Goal: Information Seeking & Learning: Learn about a topic

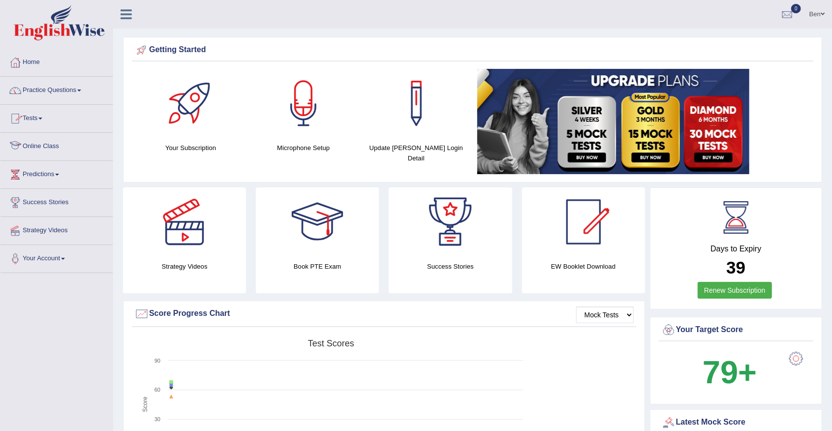
click at [51, 147] on link "Online Class" at bounding box center [56, 145] width 112 height 25
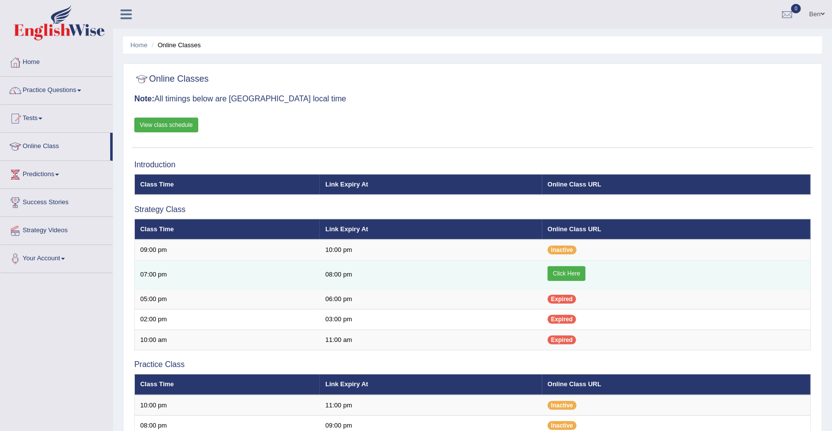
click at [578, 272] on link "Click Here" at bounding box center [566, 273] width 38 height 15
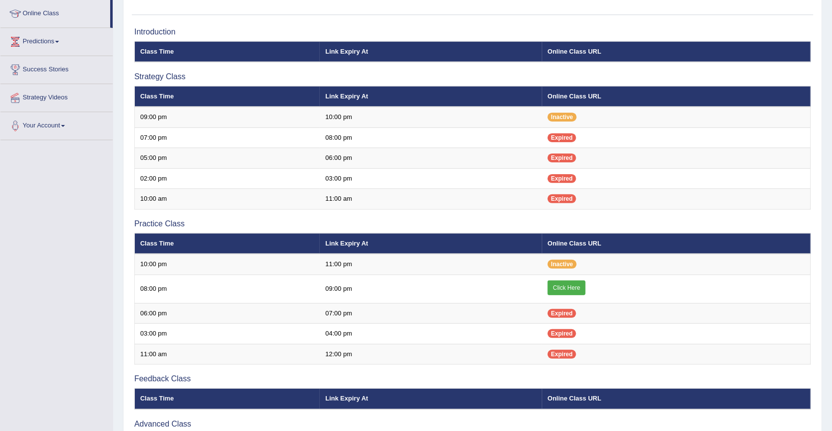
scroll to position [164, 0]
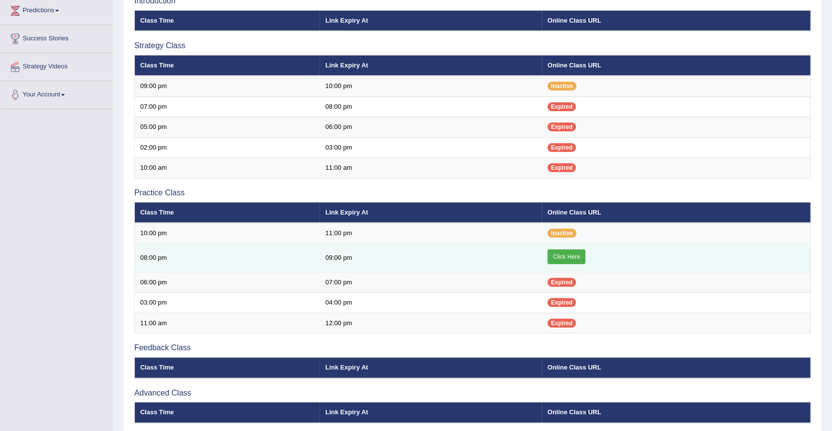
click at [572, 255] on link "Click Here" at bounding box center [566, 256] width 38 height 15
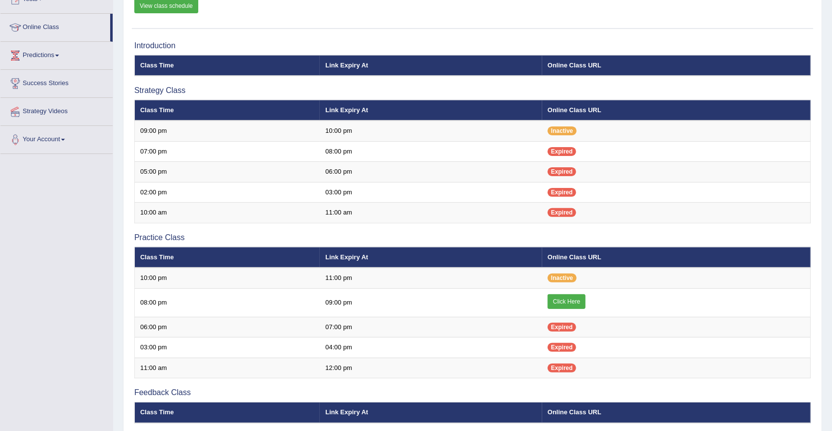
scroll to position [32, 0]
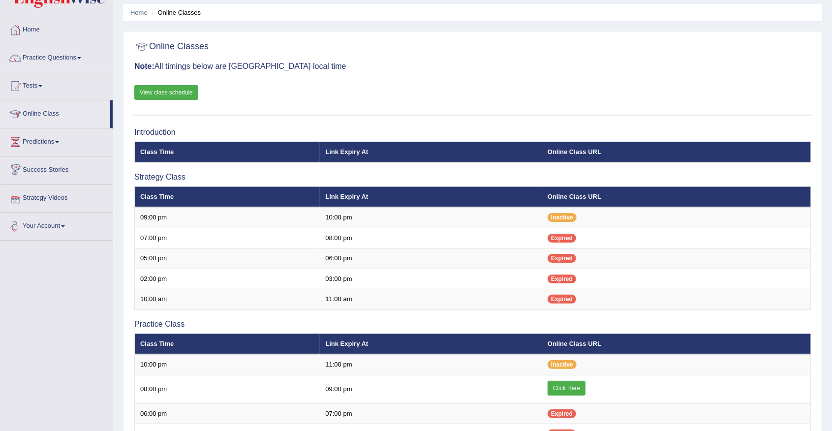
drag, startPoint x: 83, startPoint y: 163, endPoint x: 40, endPoint y: 242, distance: 89.3
click at [40, 242] on div "Toggle navigation Home Practice Questions Speaking Practice Read Aloud Repeat S…" at bounding box center [416, 306] width 832 height 677
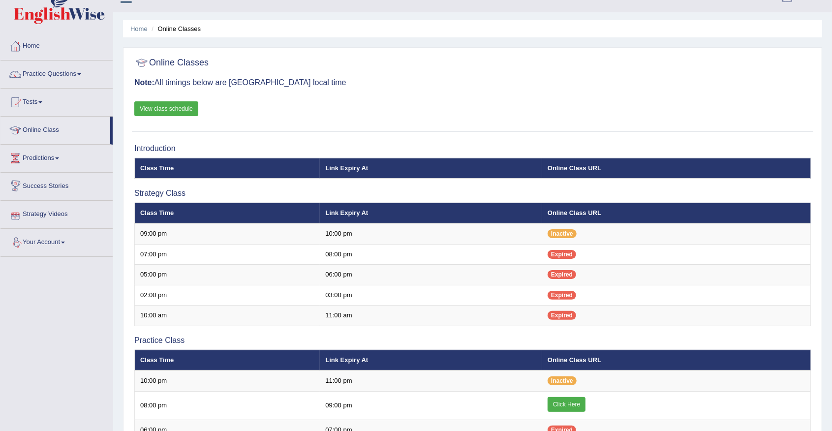
scroll to position [0, 0]
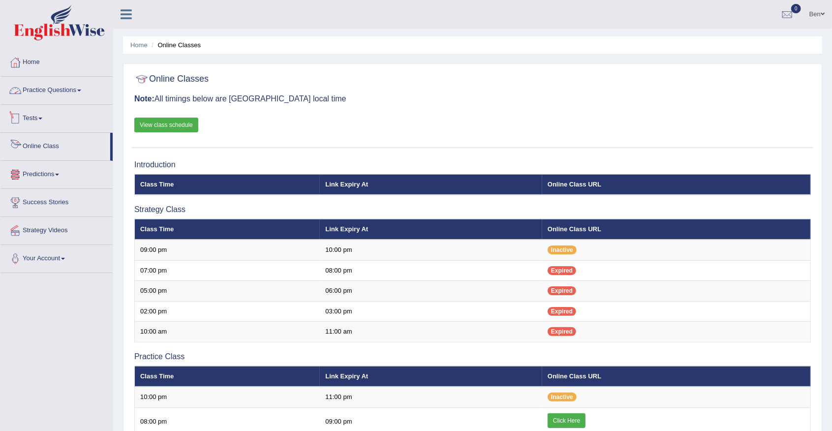
click at [61, 90] on link "Practice Questions" at bounding box center [56, 89] width 112 height 25
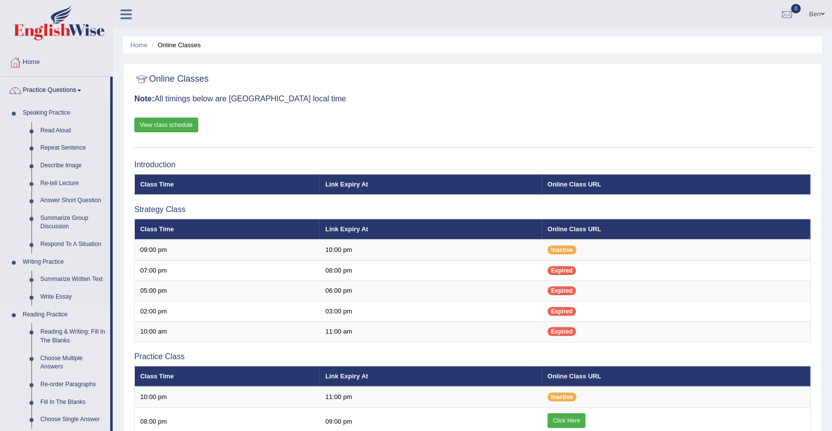
scroll to position [32, 0]
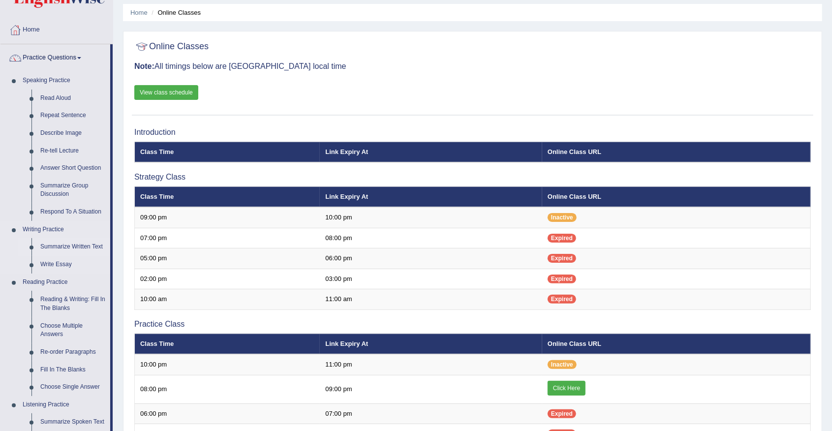
click at [74, 247] on link "Summarize Written Text" at bounding box center [73, 247] width 74 height 18
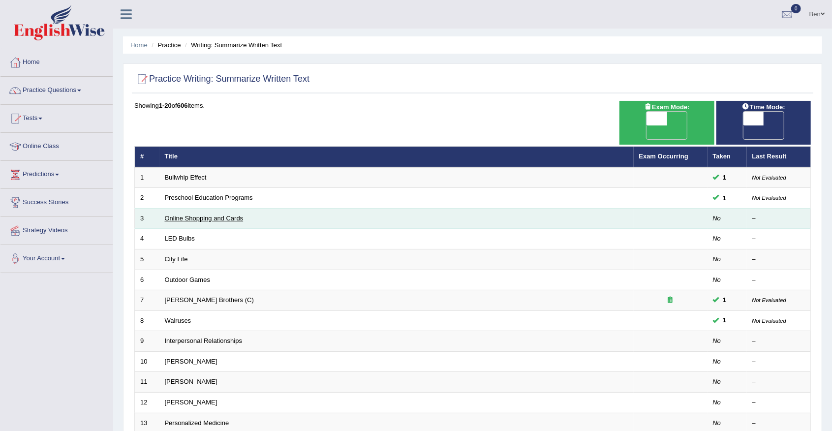
click at [206, 214] on link "Online Shopping and Cards" at bounding box center [204, 217] width 79 height 7
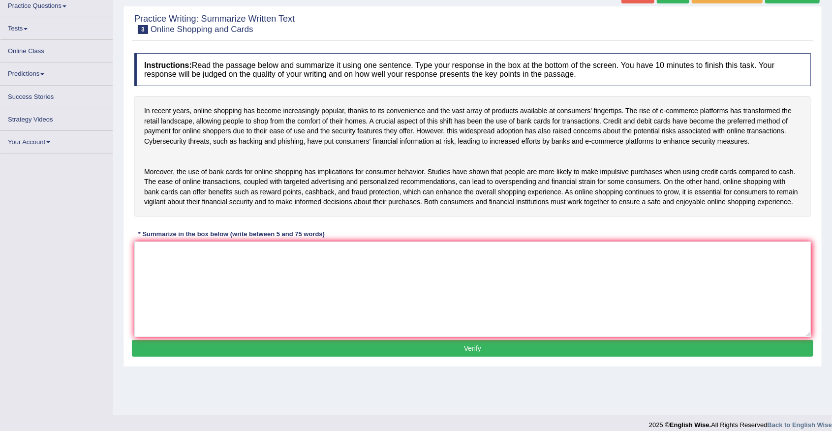
scroll to position [86, 0]
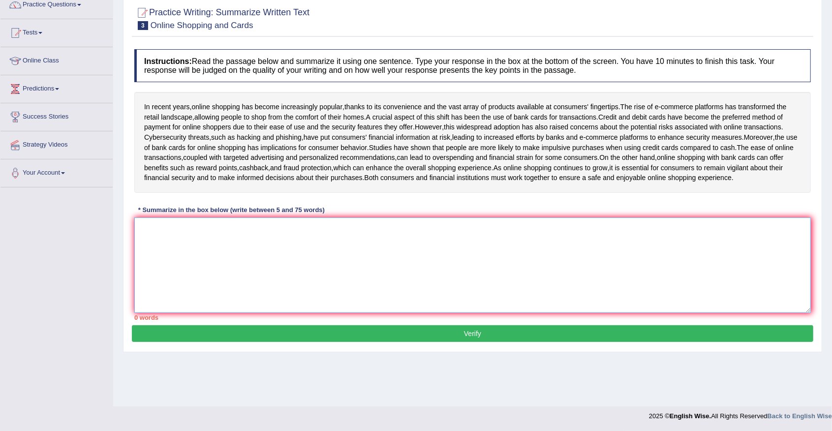
click at [220, 240] on textarea at bounding box center [472, 264] width 676 height 95
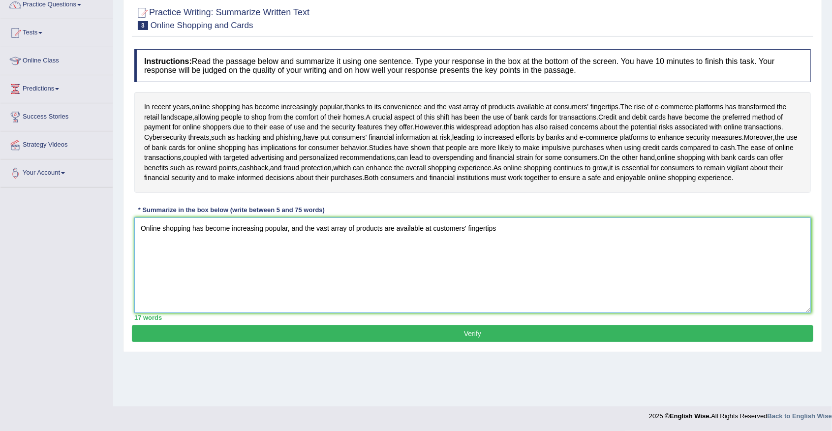
click at [303, 236] on textarea "Online shopping has become increasing popular, and the vast array of products a…" at bounding box center [472, 264] width 676 height 95
click at [504, 236] on textarea "Online shopping has become increasing popular, and the vast array of products a…" at bounding box center [472, 264] width 676 height 95
click at [694, 234] on textarea "Online shopping has become increasing popular, and the vast array of products a…" at bounding box center [472, 264] width 676 height 95
click at [682, 240] on textarea "Online shopping has become increasing popular, and the vast array of products a…" at bounding box center [472, 264] width 676 height 95
click at [698, 236] on textarea "Online shopping has become increasing popular, and the vast array of products a…" at bounding box center [472, 264] width 676 height 95
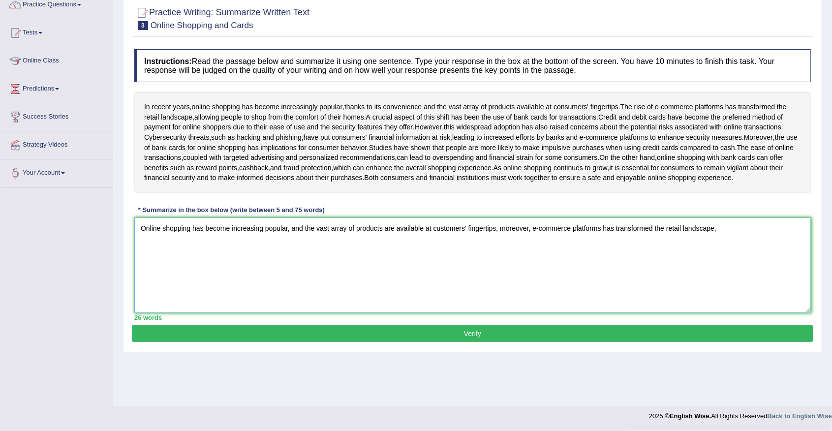
drag, startPoint x: 702, startPoint y: 236, endPoint x: 707, endPoint y: 239, distance: 6.2
click at [702, 236] on textarea "Online shopping has become increasing popular, and the vast array of products a…" at bounding box center [472, 264] width 676 height 95
click at [711, 241] on textarea "Online shopping has become increasing popular, and the vast array of products a…" at bounding box center [472, 264] width 676 height 95
click at [718, 237] on textarea "Online shopping has become increasing popular, and the vast array of products a…" at bounding box center [472, 264] width 676 height 95
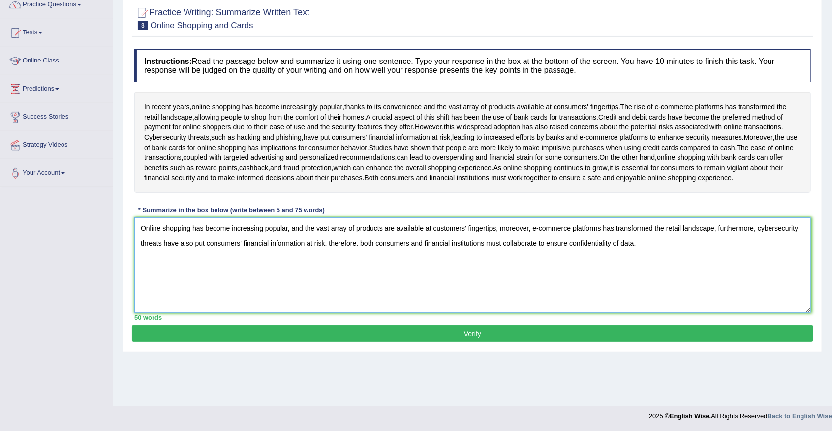
click at [656, 253] on textarea "Online shopping has become increasing popular, and the vast array of products a…" at bounding box center [472, 264] width 676 height 95
click at [335, 238] on textarea "Online shopping has become increasing popular, and the vast array of products a…" at bounding box center [472, 264] width 676 height 95
type textarea "Online shopping has become increasing popular, and the vast range of products a…"
click at [477, 341] on button "Verify" at bounding box center [472, 333] width 681 height 17
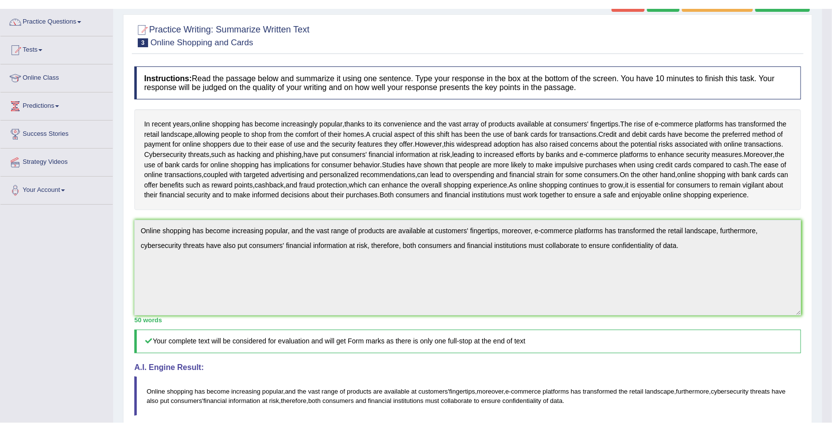
scroll to position [77, 0]
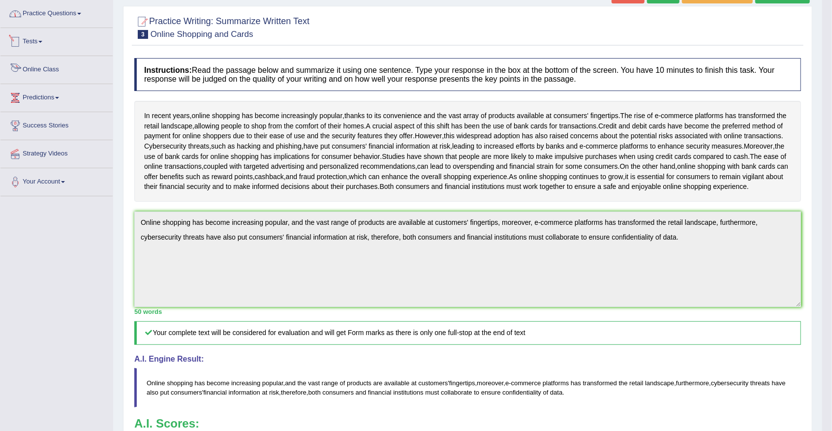
click at [48, 70] on link "Online Class" at bounding box center [56, 68] width 112 height 25
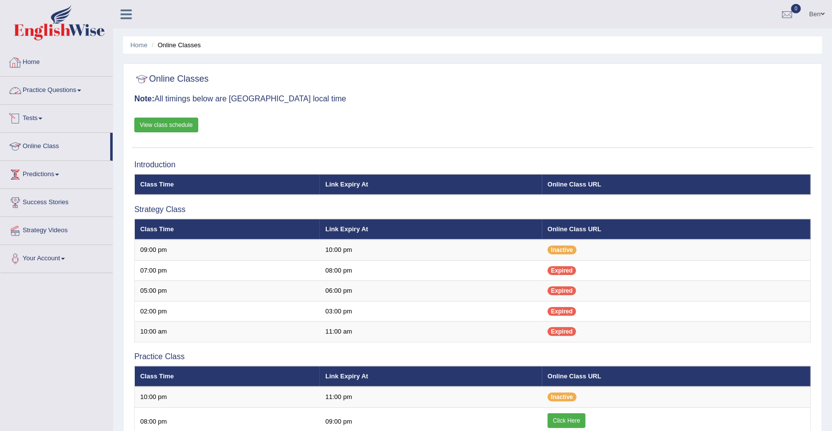
click at [72, 90] on link "Practice Questions" at bounding box center [56, 89] width 112 height 25
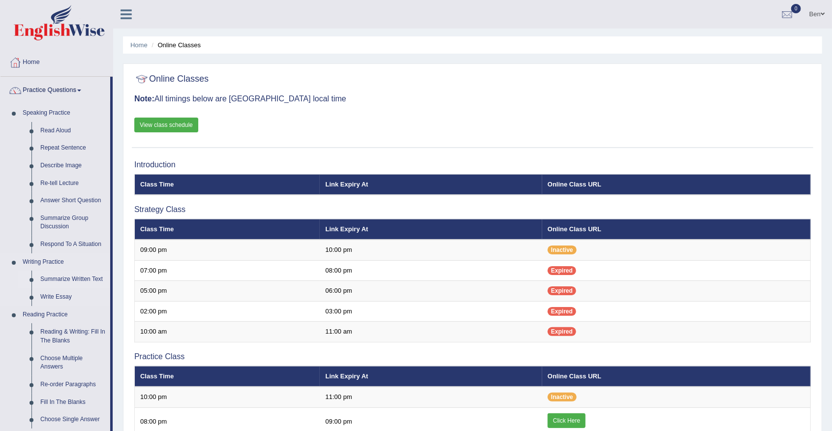
click at [68, 273] on link "Summarize Written Text" at bounding box center [73, 280] width 74 height 18
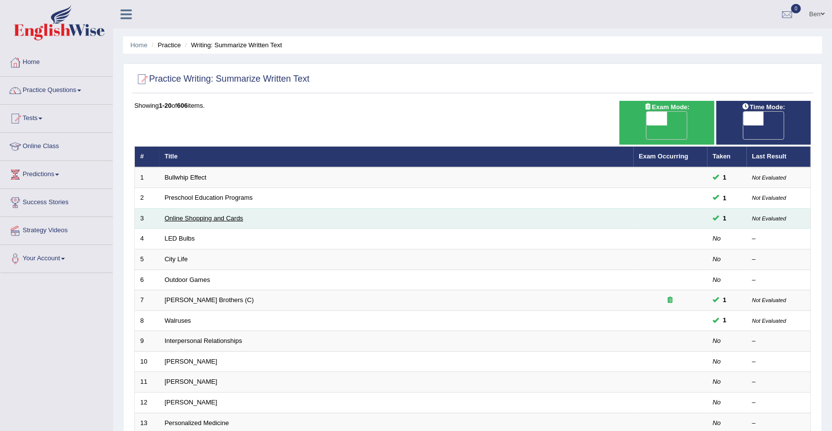
click at [203, 214] on link "Online Shopping and Cards" at bounding box center [204, 217] width 79 height 7
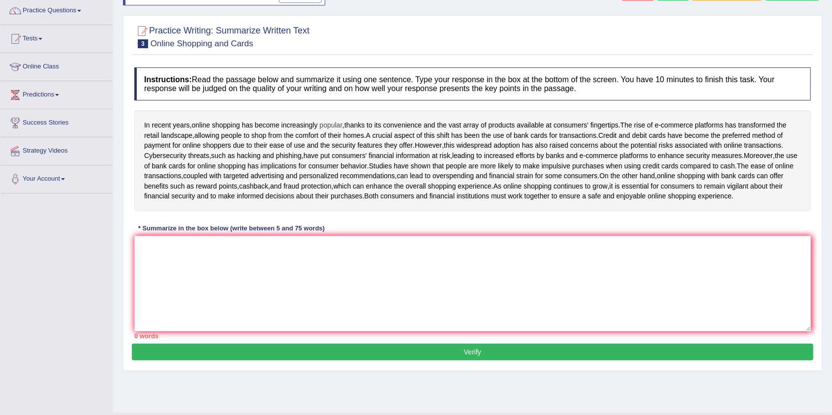
scroll to position [36, 0]
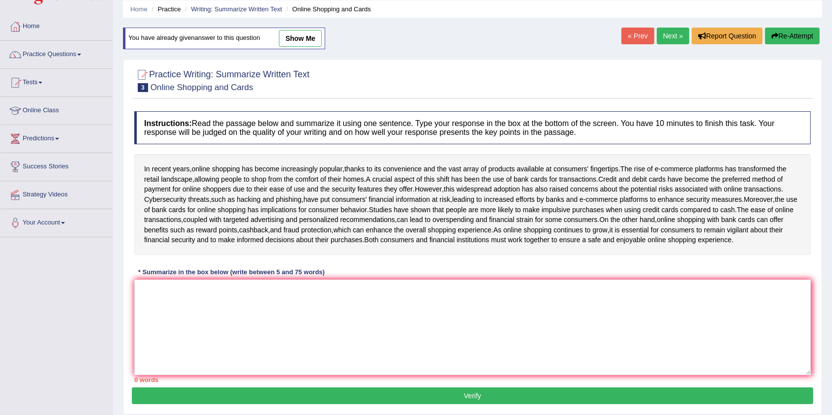
click at [294, 43] on link "show me" at bounding box center [300, 38] width 43 height 17
type textarea "Online shopping has become increasing popular, and the vast range of products a…"
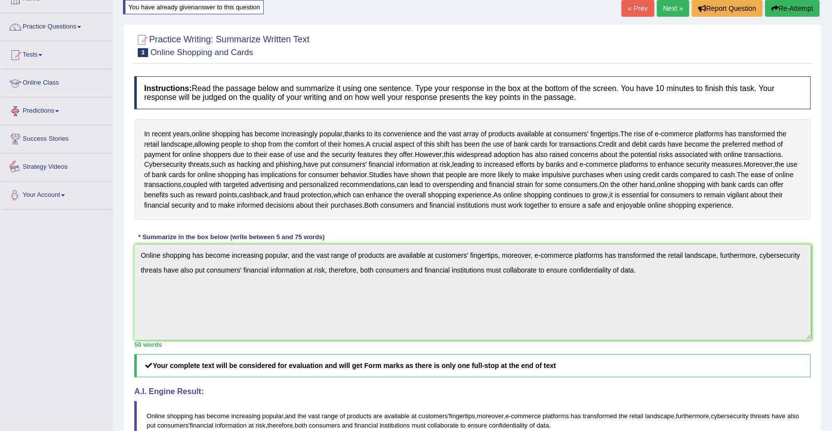
scroll to position [0, 0]
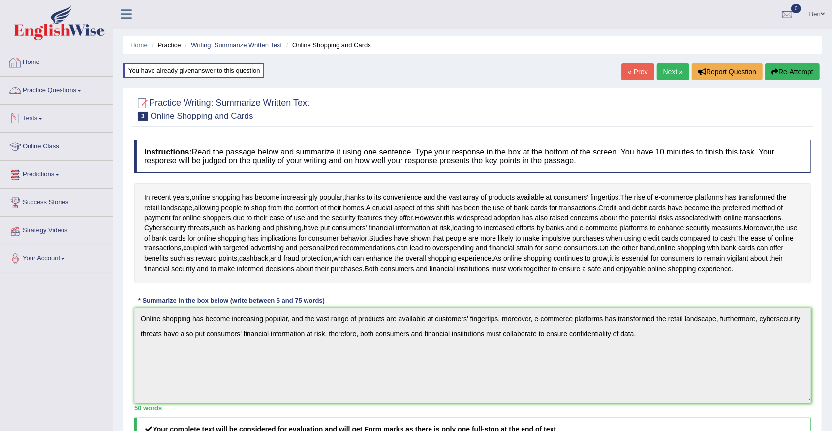
click at [49, 143] on link "Online Class" at bounding box center [56, 145] width 112 height 25
click at [75, 90] on link "Practice Questions" at bounding box center [56, 89] width 112 height 25
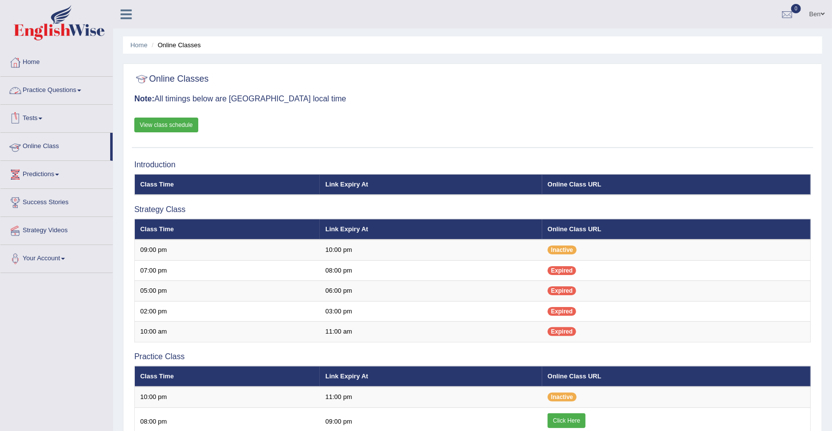
click at [71, 91] on link "Practice Questions" at bounding box center [56, 89] width 112 height 25
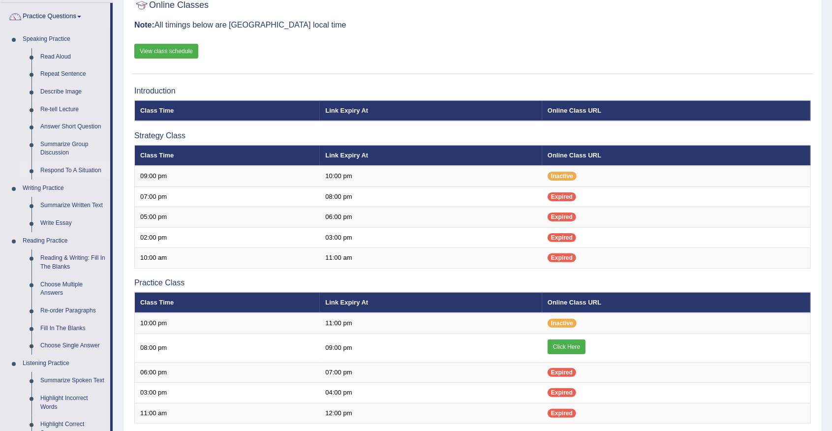
scroll to position [131, 0]
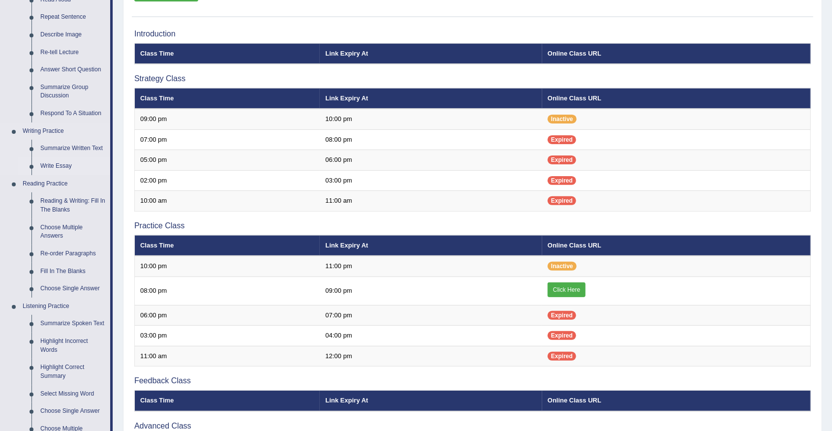
click at [54, 161] on link "Write Essay" at bounding box center [73, 166] width 74 height 18
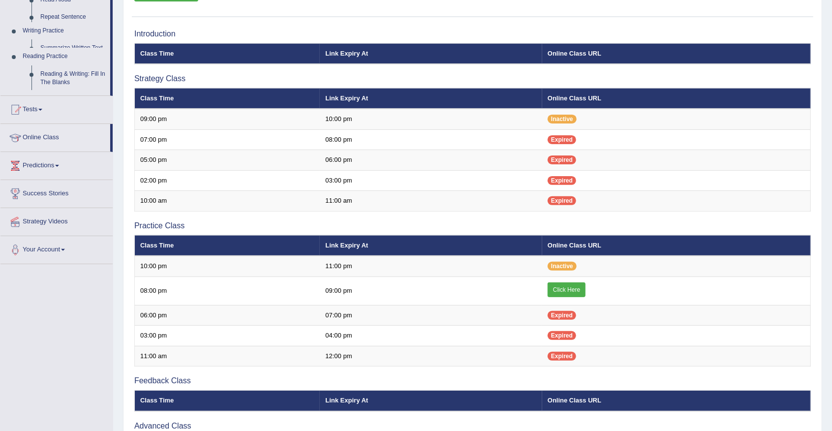
scroll to position [151, 0]
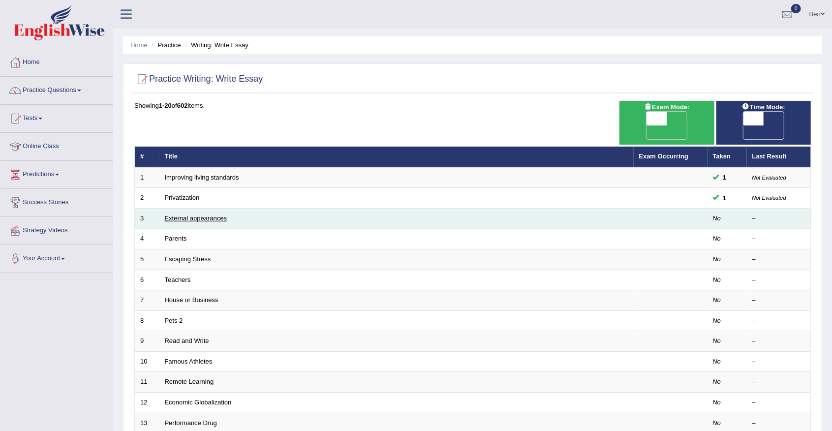
click at [214, 214] on link "External appearances" at bounding box center [196, 217] width 62 height 7
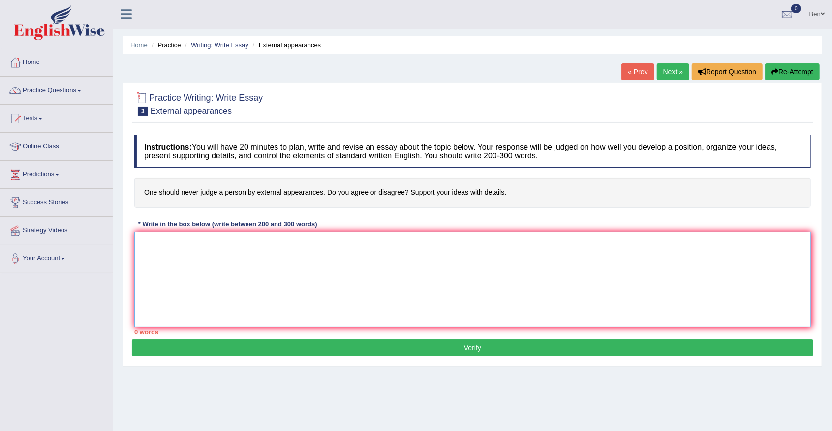
click at [210, 245] on textarea at bounding box center [472, 279] width 676 height 95
paste textarea "The increasing influence of social media on our lives has ignited numerous disc…"
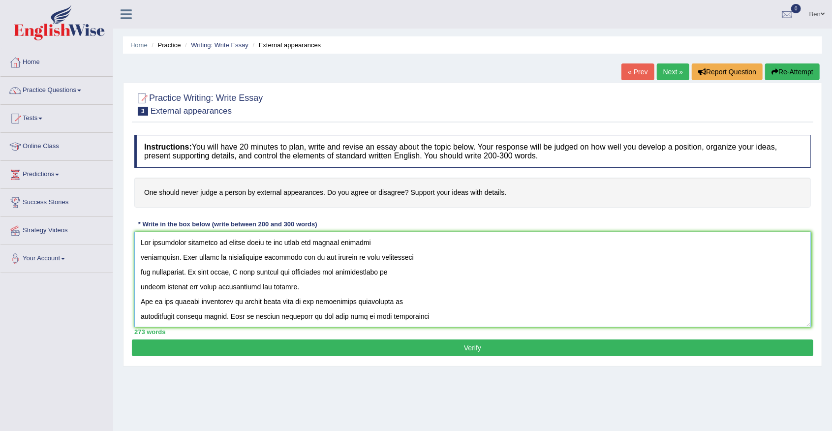
drag, startPoint x: 263, startPoint y: 242, endPoint x: 225, endPoint y: 242, distance: 37.4
click at [225, 242] on textarea at bounding box center [472, 279] width 676 height 95
drag, startPoint x: 184, startPoint y: 286, endPoint x: 139, endPoint y: 285, distance: 45.3
click at [139, 285] on textarea at bounding box center [472, 279] width 676 height 95
drag, startPoint x: 282, startPoint y: 302, endPoint x: 245, endPoint y: 301, distance: 36.9
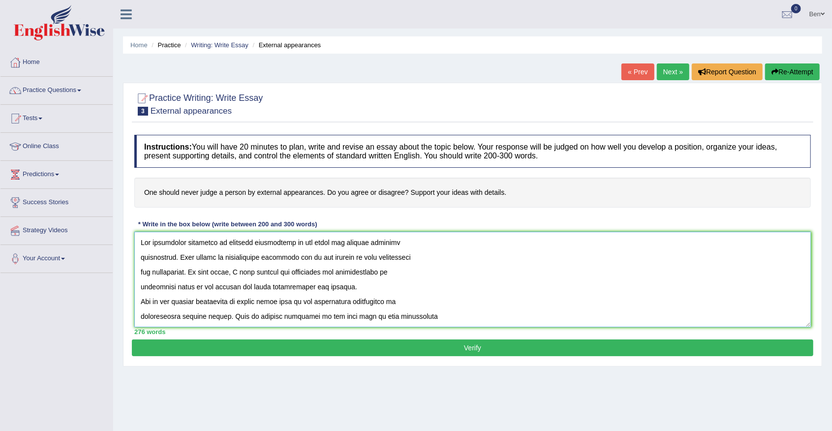
click at [245, 301] on textarea at bounding box center [472, 279] width 676 height 95
click at [306, 290] on textarea at bounding box center [472, 279] width 676 height 95
click at [200, 286] on textarea at bounding box center [472, 279] width 676 height 95
click at [312, 272] on textarea at bounding box center [472, 279] width 676 height 95
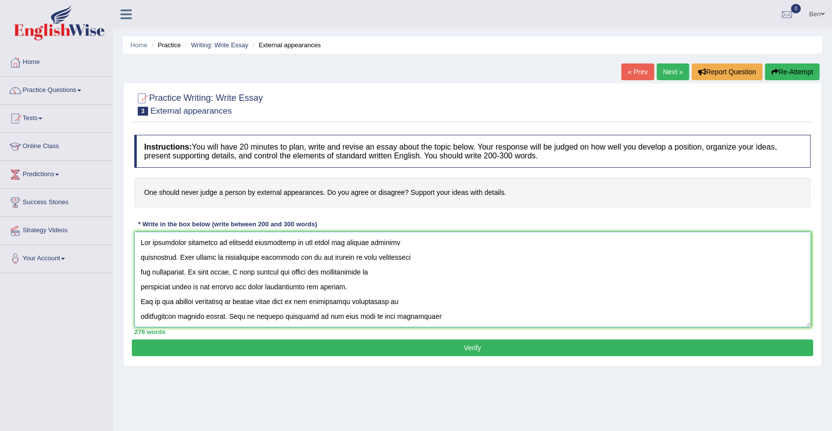
click at [342, 272] on textarea at bounding box center [472, 279] width 676 height 95
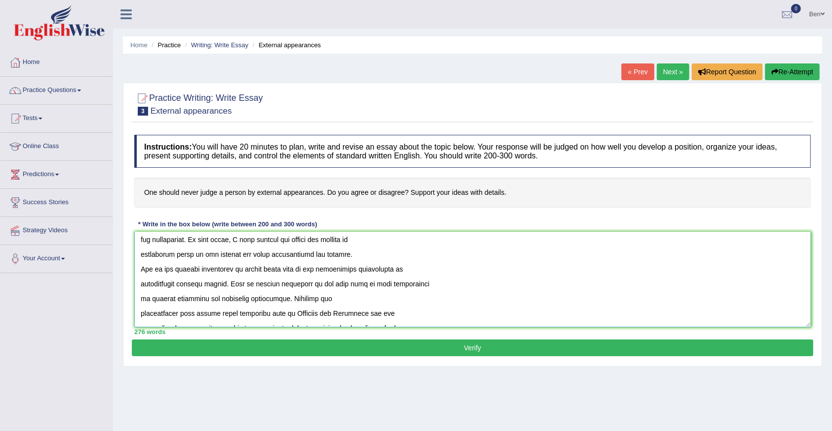
drag, startPoint x: 218, startPoint y: 269, endPoint x: 171, endPoint y: 270, distance: 47.2
click at [171, 270] on textarea at bounding box center [472, 279] width 676 height 95
drag, startPoint x: 244, startPoint y: 269, endPoint x: 206, endPoint y: 268, distance: 38.4
click at [206, 268] on textarea at bounding box center [472, 279] width 676 height 95
click at [163, 282] on textarea at bounding box center [472, 279] width 676 height 95
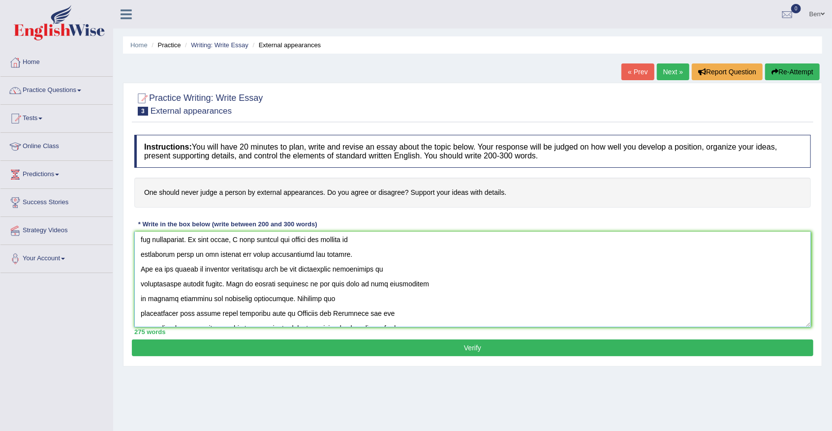
click at [163, 282] on textarea at bounding box center [472, 279] width 676 height 95
click at [190, 283] on textarea at bounding box center [472, 279] width 676 height 95
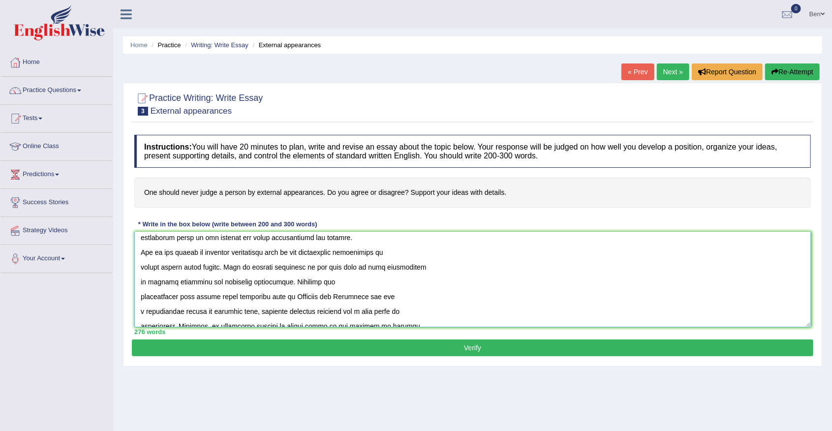
scroll to position [65, 0]
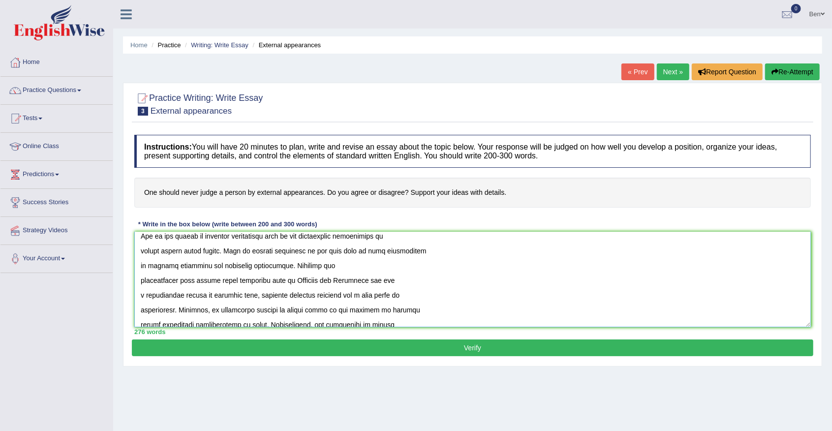
drag, startPoint x: 176, startPoint y: 264, endPoint x: 326, endPoint y: 253, distance: 149.9
click at [326, 253] on textarea at bounding box center [472, 279] width 676 height 95
click at [256, 253] on textarea at bounding box center [472, 279] width 676 height 95
click at [324, 255] on textarea at bounding box center [472, 279] width 676 height 95
click at [159, 267] on textarea at bounding box center [472, 279] width 676 height 95
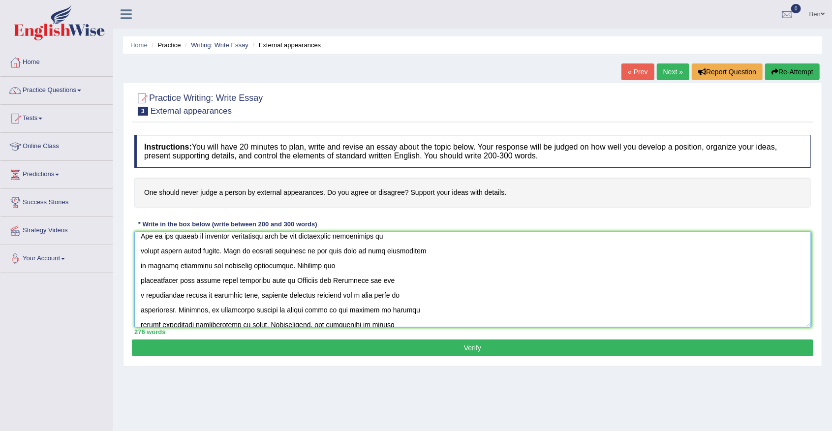
click at [153, 266] on textarea at bounding box center [472, 279] width 676 height 95
drag, startPoint x: 148, startPoint y: 265, endPoint x: 203, endPoint y: 267, distance: 54.6
click at [203, 267] on textarea at bounding box center [472, 279] width 676 height 95
click at [204, 270] on textarea at bounding box center [472, 279] width 676 height 95
drag, startPoint x: 203, startPoint y: 266, endPoint x: 148, endPoint y: 265, distance: 55.1
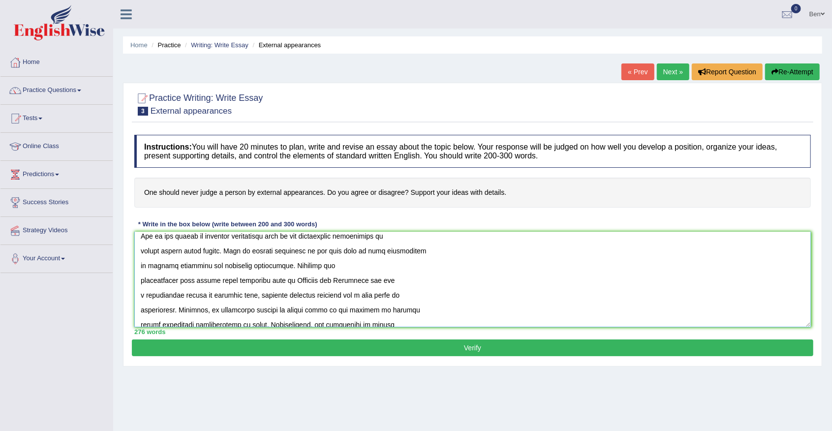
click at [148, 265] on textarea at bounding box center [472, 279] width 676 height 95
click at [405, 254] on textarea at bounding box center [472, 279] width 676 height 95
drag, startPoint x: 203, startPoint y: 266, endPoint x: 149, endPoint y: 265, distance: 53.6
click at [149, 265] on textarea at bounding box center [472, 279] width 676 height 95
click at [152, 265] on textarea at bounding box center [472, 279] width 676 height 95
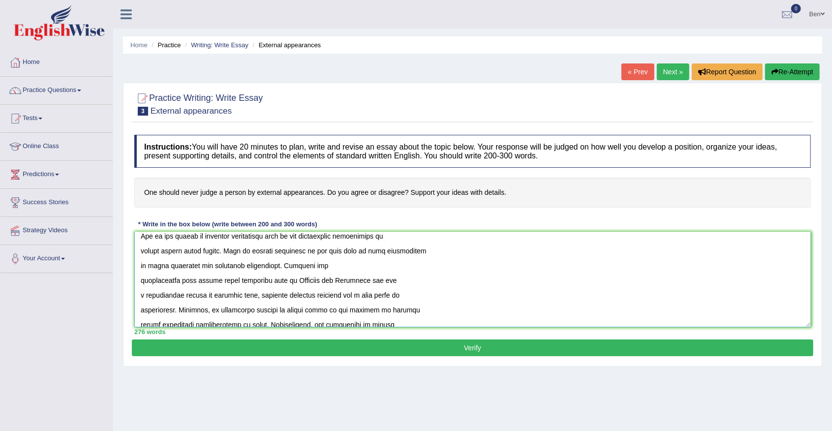
click at [152, 265] on textarea at bounding box center [472, 279] width 676 height 95
drag, startPoint x: 273, startPoint y: 267, endPoint x: 208, endPoint y: 266, distance: 65.9
click at [208, 266] on textarea at bounding box center [472, 279] width 676 height 95
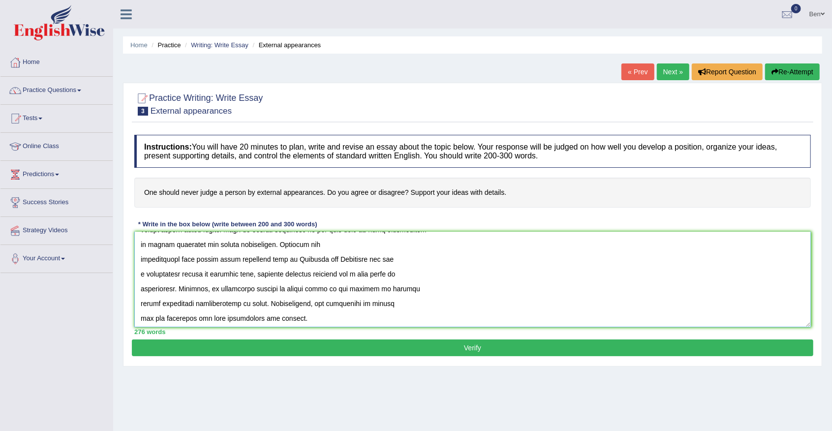
scroll to position [98, 0]
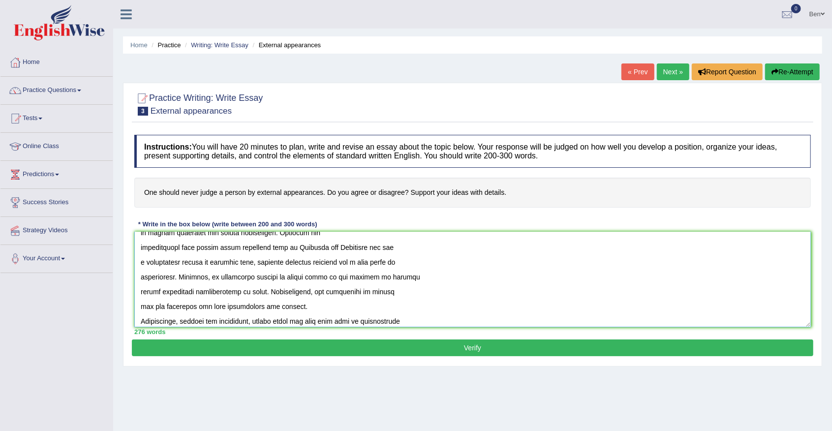
drag, startPoint x: 238, startPoint y: 248, endPoint x: 199, endPoint y: 247, distance: 39.4
click at [199, 247] on textarea at bounding box center [472, 279] width 676 height 95
click at [251, 243] on textarea at bounding box center [472, 279] width 676 height 95
drag, startPoint x: 388, startPoint y: 247, endPoint x: 272, endPoint y: 247, distance: 115.6
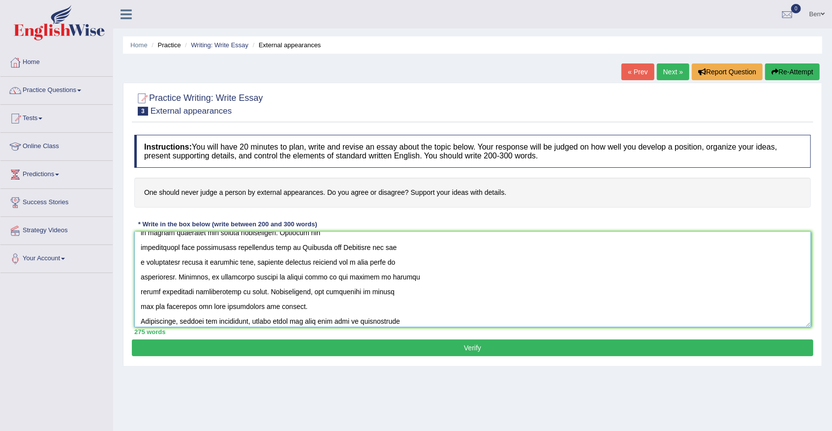
click at [272, 247] on textarea at bounding box center [472, 279] width 676 height 95
click at [290, 261] on textarea at bounding box center [472, 279] width 676 height 95
click at [257, 275] on textarea at bounding box center [472, 279] width 676 height 95
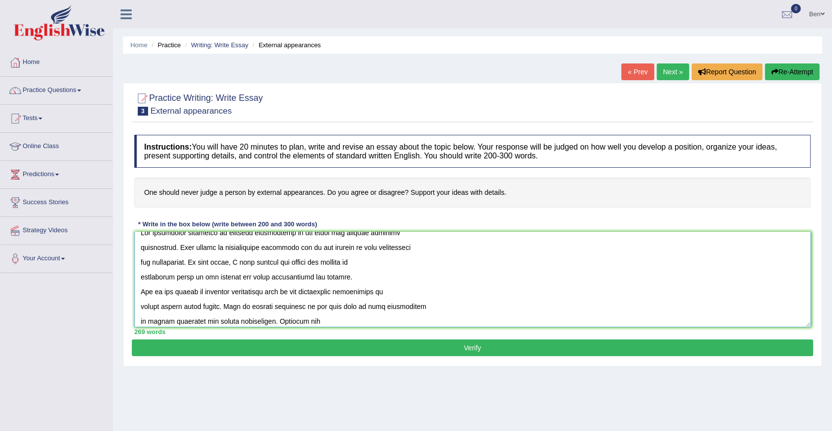
scroll to position [0, 0]
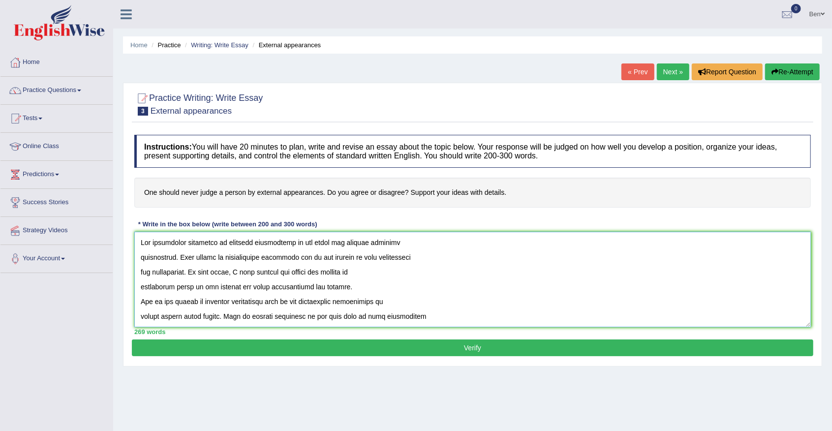
click at [298, 270] on textarea at bounding box center [472, 279] width 676 height 95
click at [355, 271] on textarea at bounding box center [472, 279] width 676 height 95
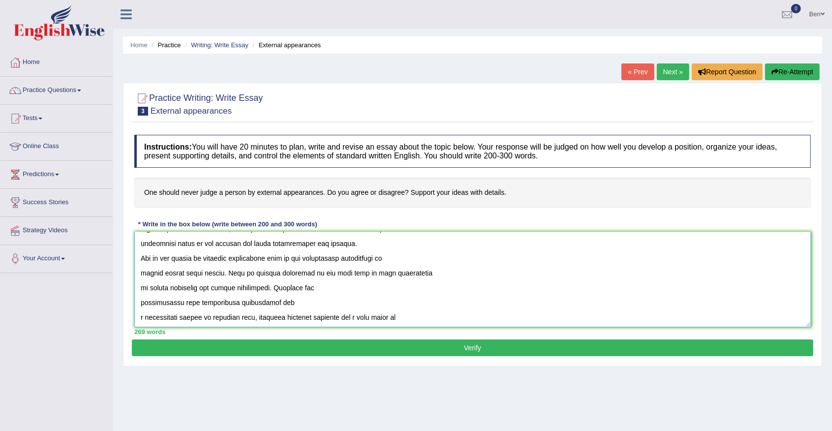
scroll to position [32, 0]
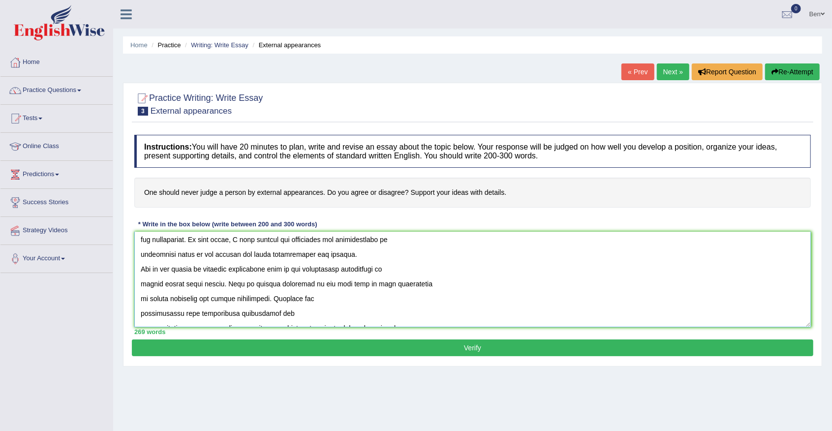
click at [187, 267] on textarea at bounding box center [472, 279] width 676 height 95
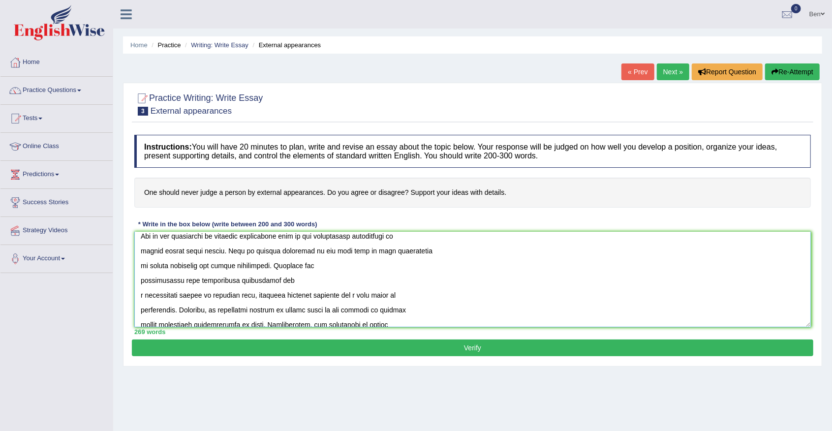
scroll to position [98, 0]
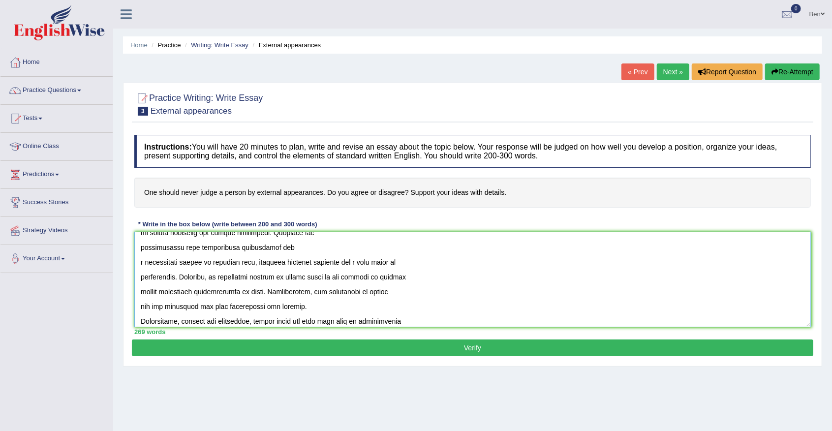
click at [291, 261] on textarea at bounding box center [472, 279] width 676 height 95
click at [292, 261] on textarea at bounding box center [472, 279] width 676 height 95
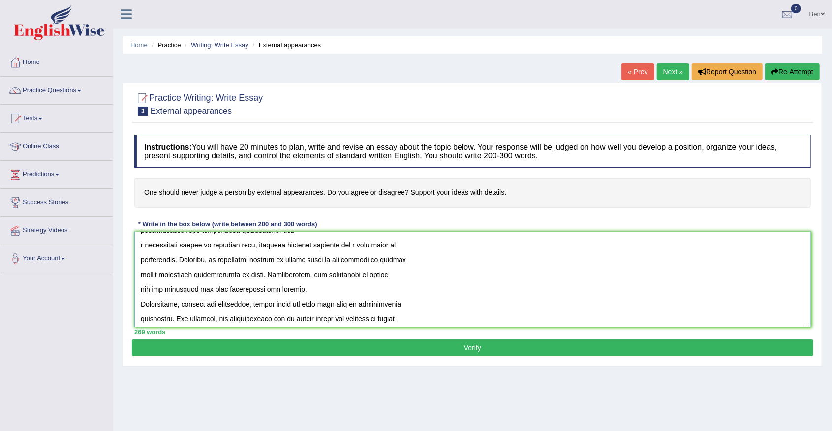
scroll to position [131, 0]
click at [307, 244] on textarea at bounding box center [472, 279] width 676 height 95
click at [319, 245] on textarea at bounding box center [472, 279] width 676 height 95
drag, startPoint x: 319, startPoint y: 244, endPoint x: 280, endPoint y: 242, distance: 38.9
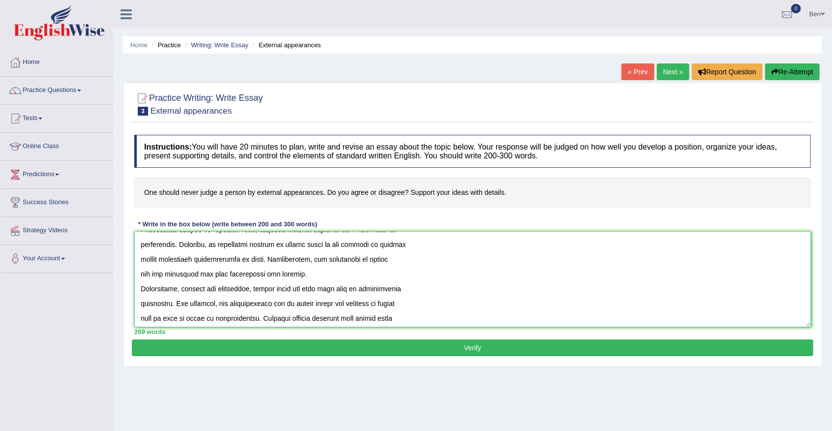
click at [280, 242] on textarea at bounding box center [472, 279] width 676 height 95
drag, startPoint x: 199, startPoint y: 259, endPoint x: 142, endPoint y: 258, distance: 57.1
click at [142, 258] on textarea at bounding box center [472, 279] width 676 height 95
click at [400, 241] on textarea at bounding box center [472, 279] width 676 height 95
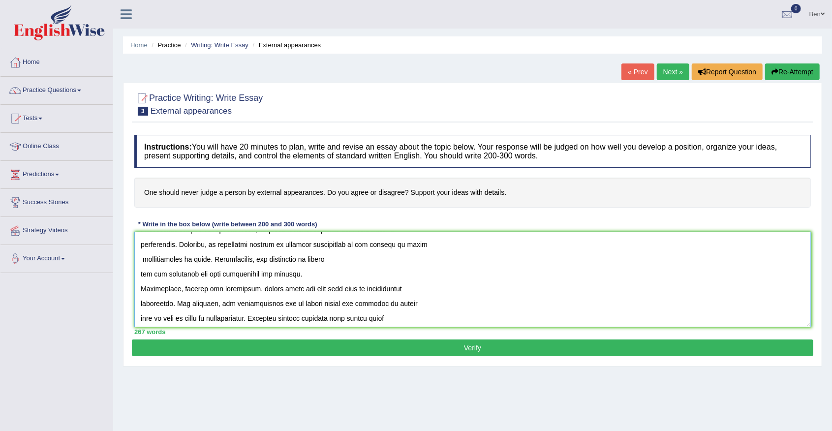
drag, startPoint x: 182, startPoint y: 260, endPoint x: 142, endPoint y: 259, distance: 39.9
click at [142, 259] on textarea at bounding box center [472, 279] width 676 height 95
click at [174, 258] on textarea at bounding box center [472, 279] width 676 height 95
drag, startPoint x: 366, startPoint y: 258, endPoint x: 152, endPoint y: 272, distance: 214.5
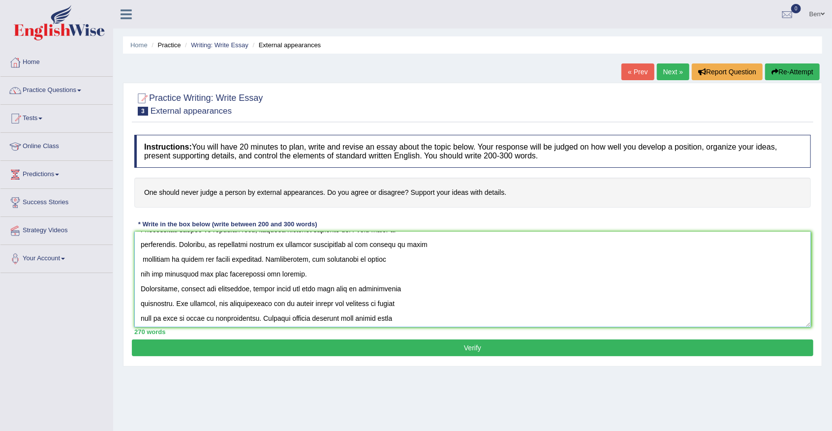
click at [152, 272] on textarea at bounding box center [472, 279] width 676 height 95
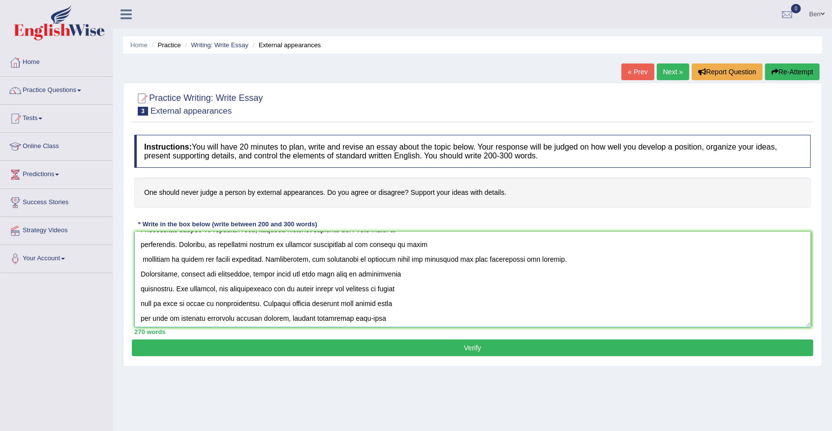
drag, startPoint x: 291, startPoint y: 273, endPoint x: 255, endPoint y: 273, distance: 36.4
click at [255, 273] on textarea at bounding box center [472, 279] width 676 height 95
click at [295, 289] on textarea at bounding box center [472, 279] width 676 height 95
click at [322, 288] on textarea at bounding box center [472, 279] width 676 height 95
drag, startPoint x: 329, startPoint y: 288, endPoint x: 294, endPoint y: 288, distance: 34.9
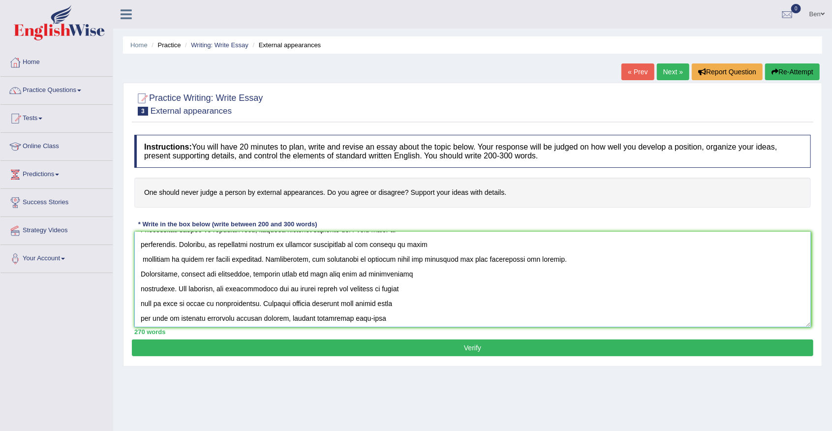
click at [294, 288] on textarea at bounding box center [472, 279] width 676 height 95
drag, startPoint x: 166, startPoint y: 302, endPoint x: 255, endPoint y: 305, distance: 89.1
click at [255, 305] on textarea at bounding box center [472, 279] width 676 height 95
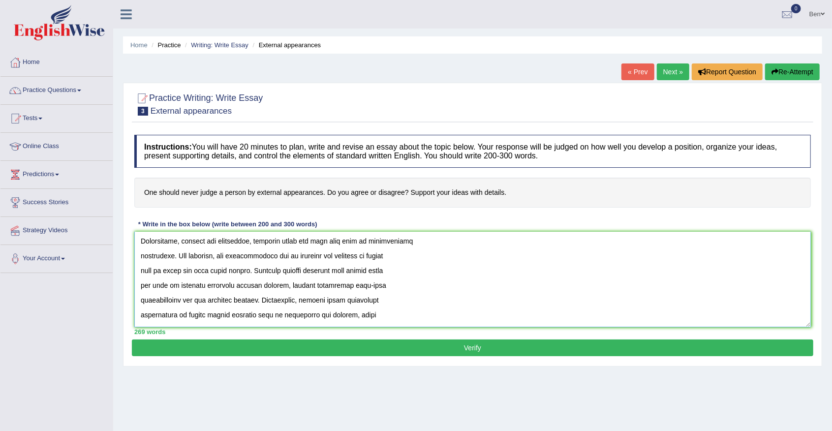
drag, startPoint x: 358, startPoint y: 269, endPoint x: 397, endPoint y: 268, distance: 39.9
click at [397, 268] on textarea at bounding box center [472, 279] width 676 height 95
click at [246, 286] on textarea at bounding box center [472, 279] width 676 height 95
click at [257, 284] on textarea at bounding box center [472, 279] width 676 height 95
click at [251, 284] on textarea at bounding box center [472, 279] width 676 height 95
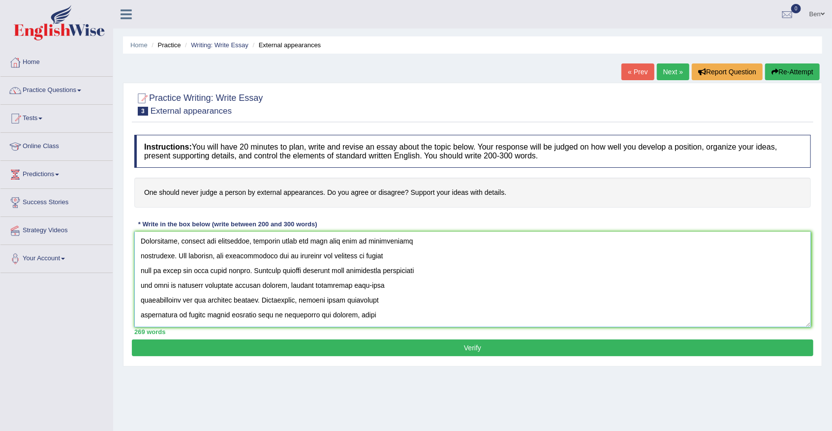
drag, startPoint x: 251, startPoint y: 284, endPoint x: 258, endPoint y: 284, distance: 7.4
click at [251, 284] on textarea at bounding box center [472, 279] width 676 height 95
click at [247, 285] on textarea at bounding box center [472, 279] width 676 height 95
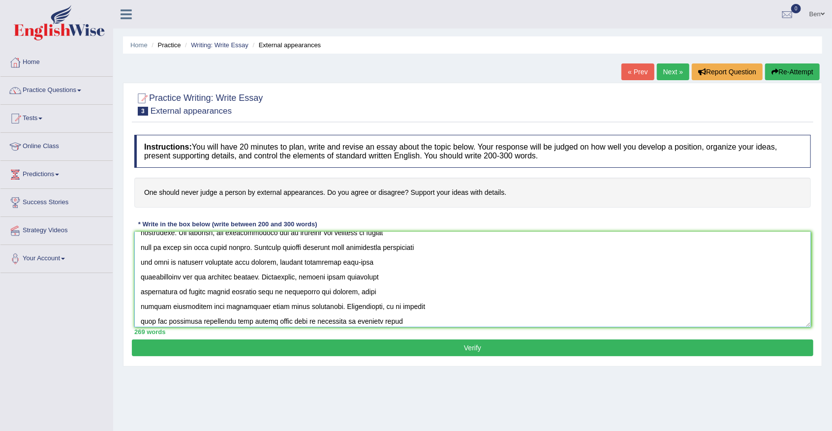
scroll to position [197, 0]
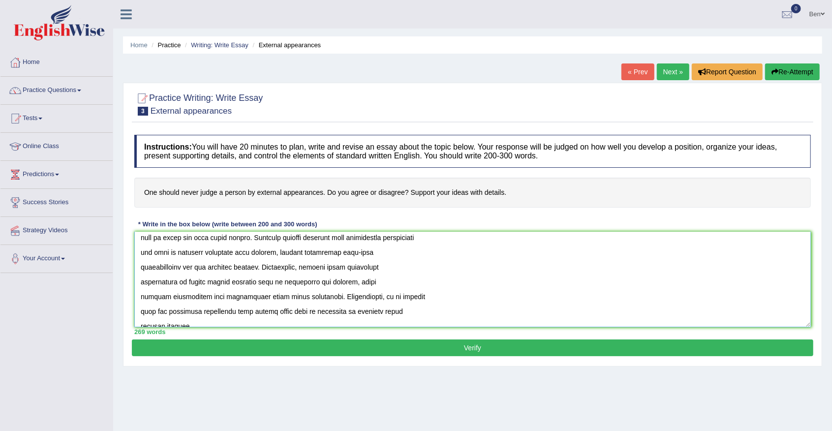
drag, startPoint x: 335, startPoint y: 267, endPoint x: 298, endPoint y: 267, distance: 37.4
click at [298, 267] on textarea at bounding box center [472, 279] width 676 height 95
drag, startPoint x: 309, startPoint y: 296, endPoint x: 140, endPoint y: 302, distance: 169.3
click at [140, 302] on textarea at bounding box center [472, 279] width 676 height 95
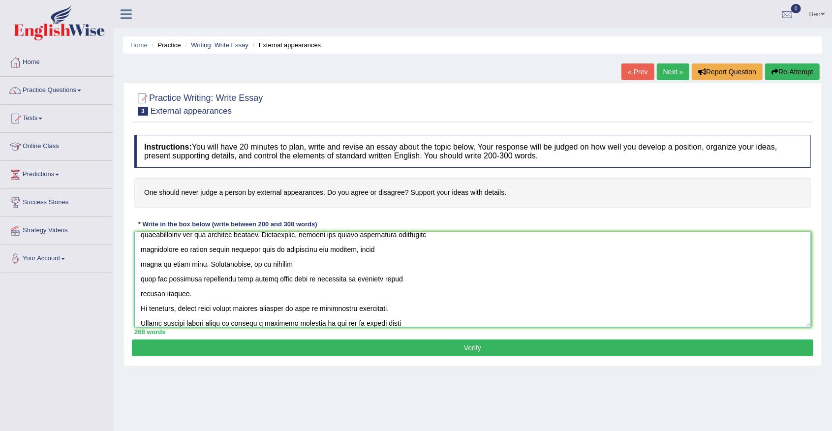
scroll to position [229, 0]
drag, startPoint x: 288, startPoint y: 279, endPoint x: 252, endPoint y: 279, distance: 36.4
click at [252, 279] on textarea at bounding box center [472, 279] width 676 height 95
click at [256, 293] on textarea at bounding box center [472, 279] width 676 height 95
click at [175, 268] on textarea at bounding box center [472, 279] width 676 height 95
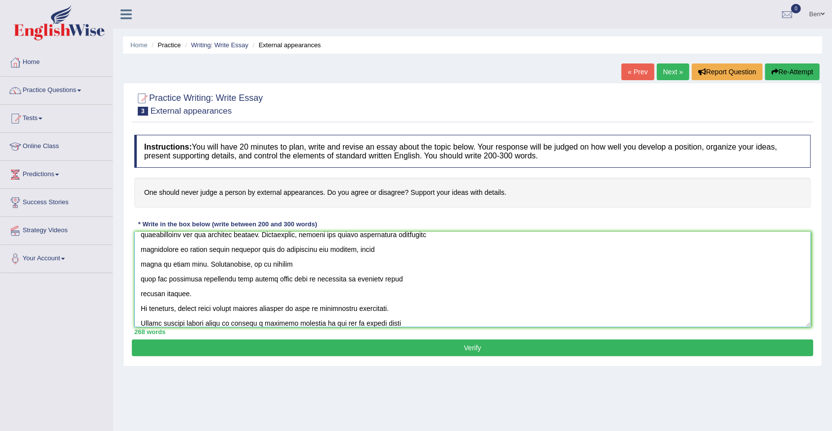
click at [175, 268] on textarea at bounding box center [472, 279] width 676 height 95
drag, startPoint x: 288, startPoint y: 278, endPoint x: 248, endPoint y: 279, distance: 39.9
click at [248, 279] on textarea at bounding box center [472, 279] width 676 height 95
click at [250, 279] on textarea at bounding box center [472, 279] width 676 height 95
click at [287, 282] on textarea at bounding box center [472, 279] width 676 height 95
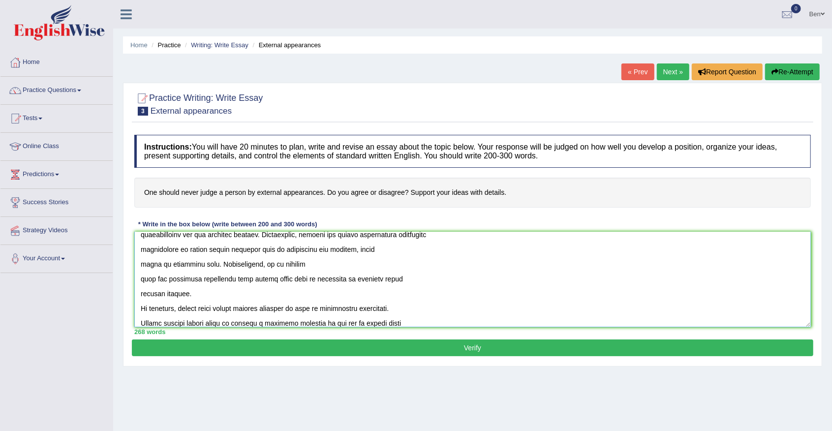
click at [250, 275] on textarea at bounding box center [472, 279] width 676 height 95
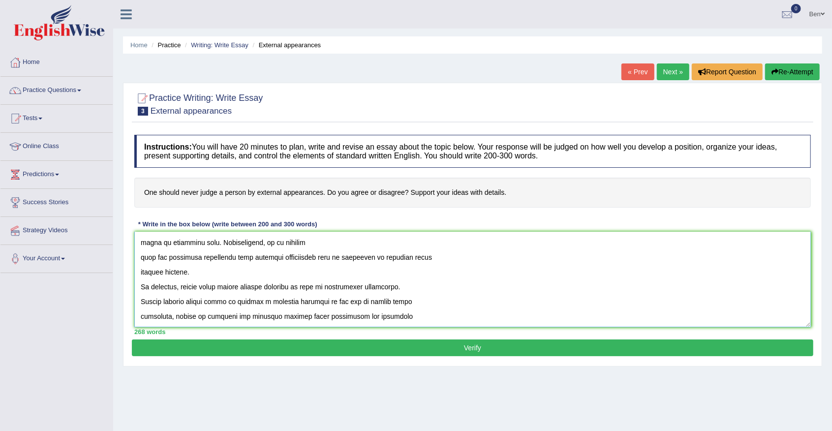
scroll to position [262, 0]
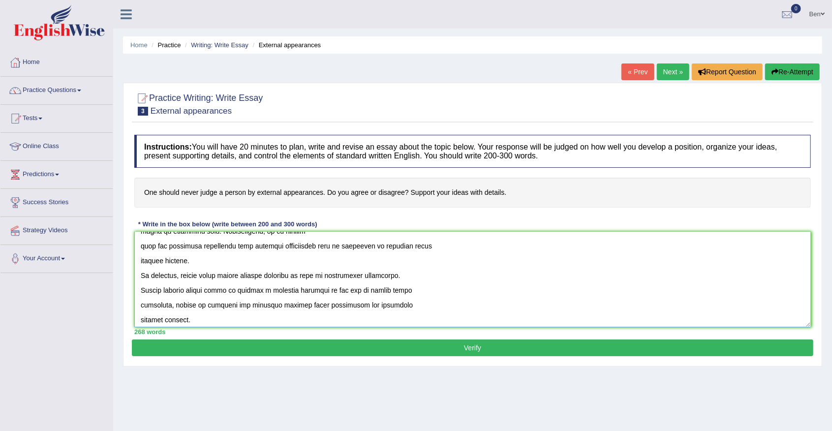
drag, startPoint x: 220, startPoint y: 275, endPoint x: 181, endPoint y: 275, distance: 39.3
click at [181, 275] on textarea at bounding box center [472, 279] width 676 height 95
drag, startPoint x: 402, startPoint y: 290, endPoint x: 363, endPoint y: 290, distance: 38.9
click at [363, 290] on textarea at bounding box center [472, 279] width 676 height 95
click at [365, 292] on textarea at bounding box center [472, 279] width 676 height 95
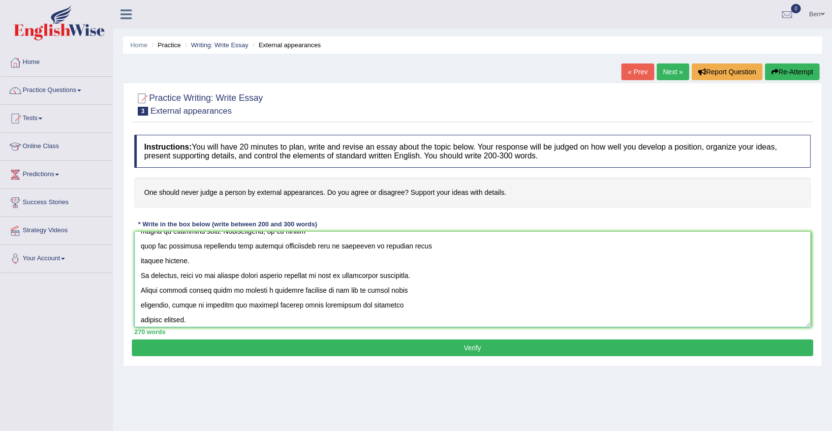
drag, startPoint x: 169, startPoint y: 305, endPoint x: 363, endPoint y: 290, distance: 194.8
click at [363, 290] on textarea at bounding box center [472, 279] width 676 height 95
click at [353, 292] on textarea at bounding box center [472, 279] width 676 height 95
click at [350, 292] on textarea at bounding box center [472, 279] width 676 height 95
click at [348, 295] on textarea at bounding box center [472, 279] width 676 height 95
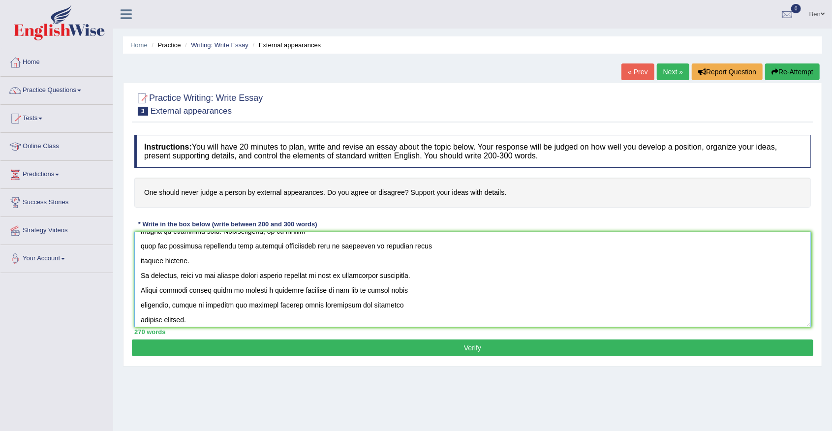
click at [343, 298] on textarea at bounding box center [472, 279] width 676 height 95
click at [426, 297] on textarea at bounding box center [472, 279] width 676 height 95
drag, startPoint x: 341, startPoint y: 289, endPoint x: 170, endPoint y: 301, distance: 172.0
click at [170, 301] on textarea at bounding box center [472, 279] width 676 height 95
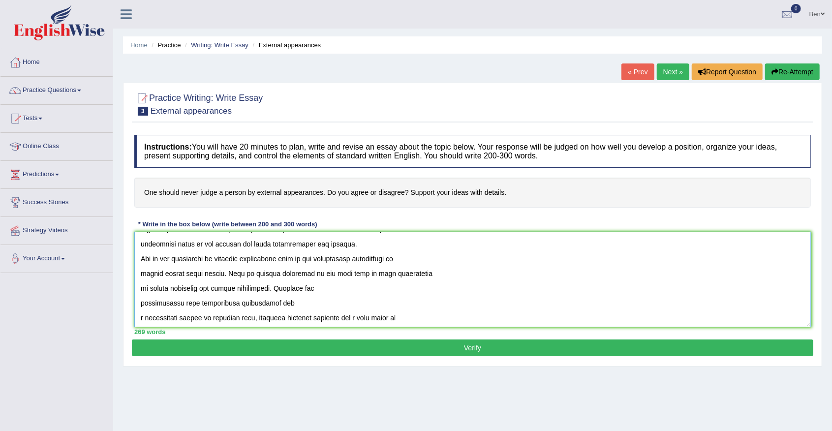
scroll to position [0, 0]
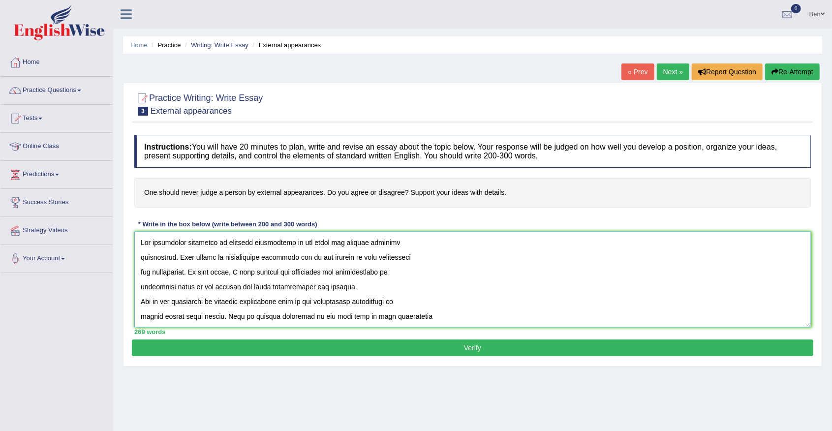
click at [141, 256] on textarea at bounding box center [472, 279] width 676 height 95
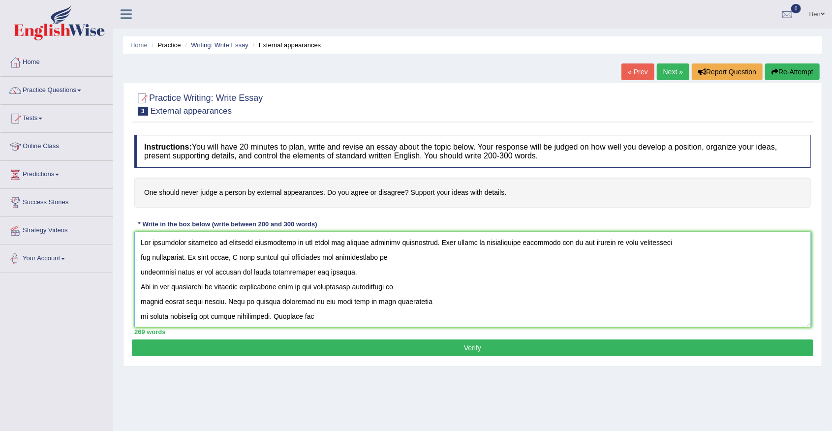
click at [142, 256] on textarea at bounding box center [472, 279] width 676 height 95
click at [147, 256] on textarea at bounding box center [472, 279] width 676 height 95
click at [140, 256] on textarea at bounding box center [472, 279] width 676 height 95
click at [140, 271] on textarea at bounding box center [472, 279] width 676 height 95
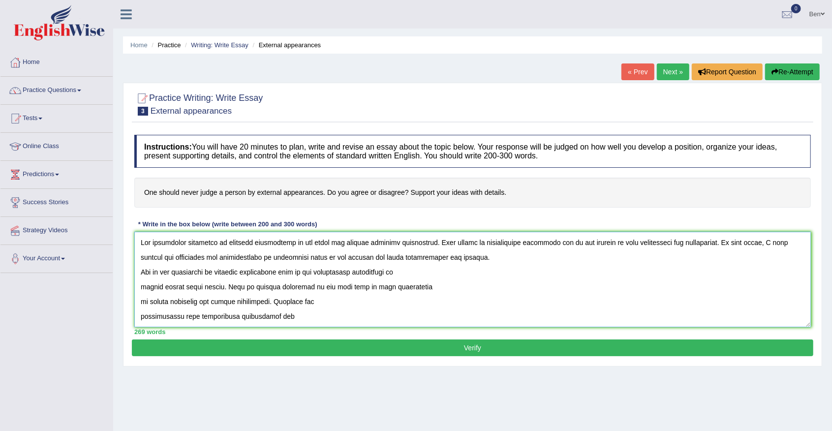
click at [140, 271] on textarea at bounding box center [472, 279] width 676 height 95
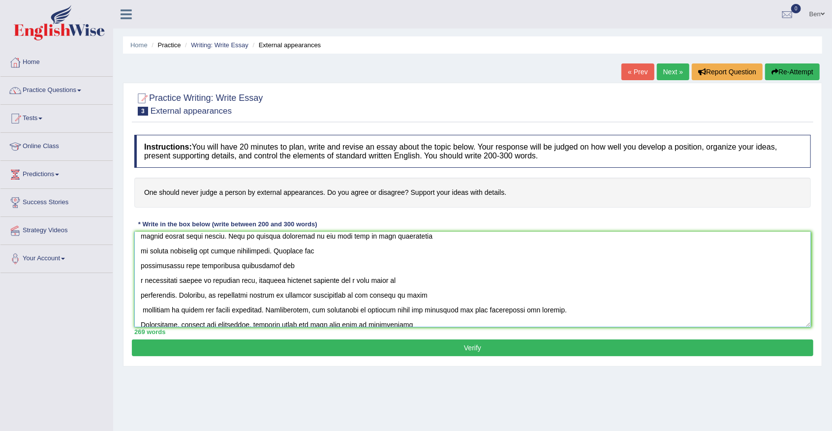
scroll to position [32, 0]
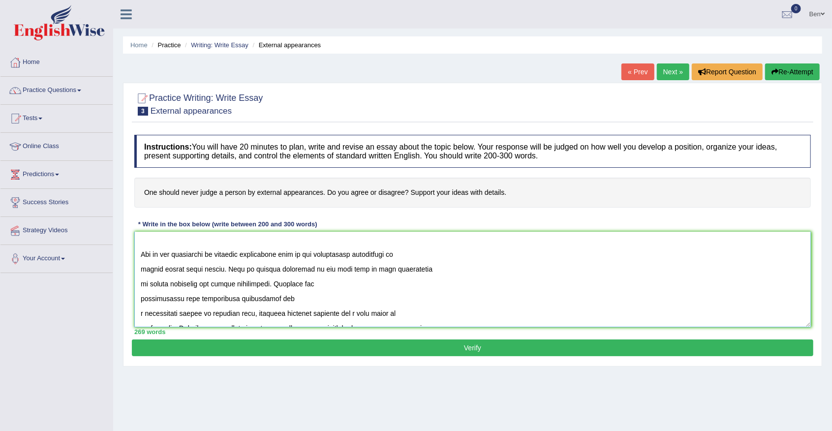
click at [141, 268] on textarea at bounding box center [472, 279] width 676 height 95
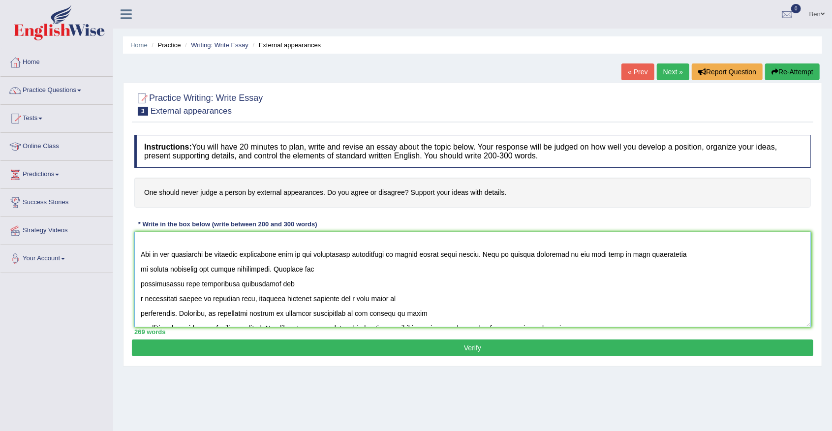
scroll to position [18, 0]
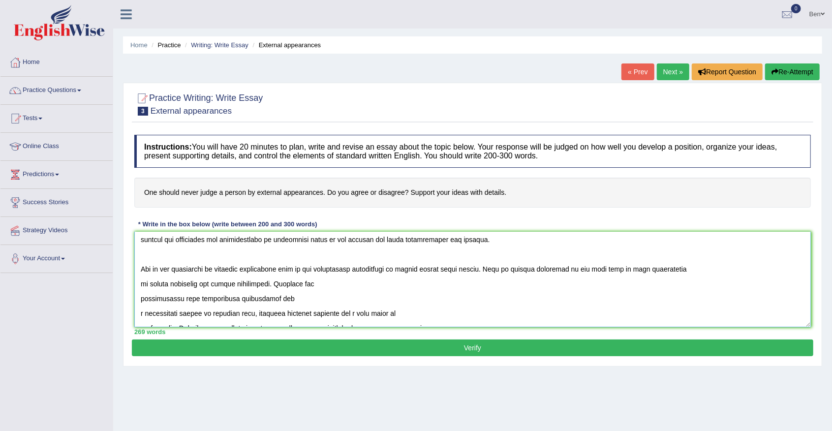
click at [141, 286] on textarea at bounding box center [472, 279] width 676 height 95
click at [142, 296] on textarea at bounding box center [472, 279] width 676 height 95
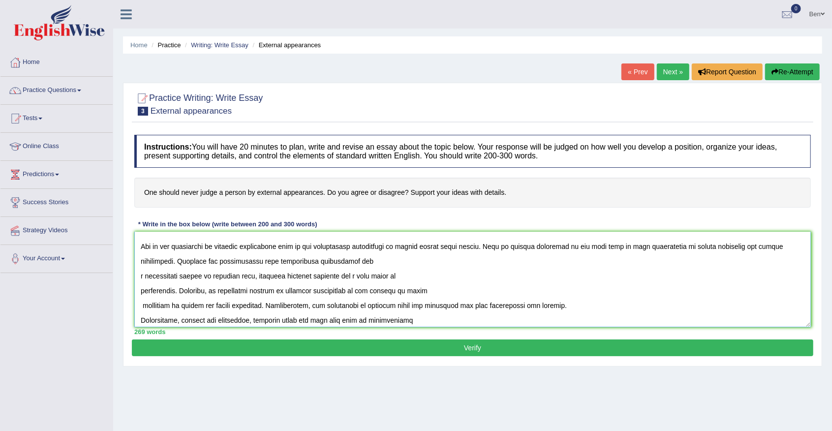
scroll to position [51, 0]
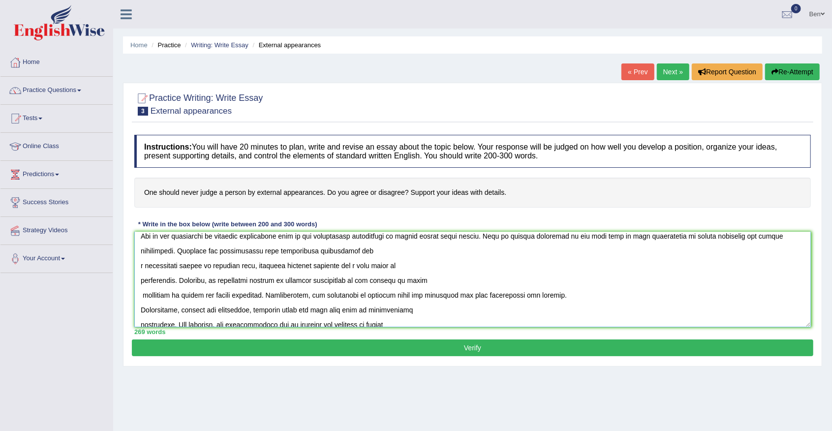
click at [141, 267] on textarea at bounding box center [472, 279] width 676 height 95
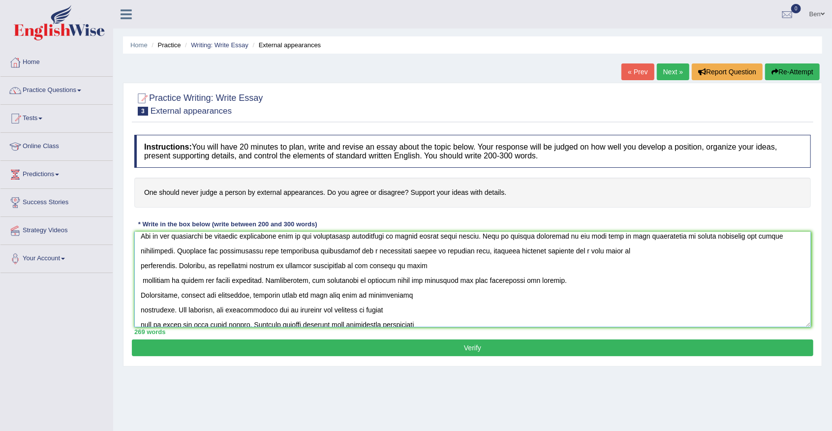
scroll to position [36, 0]
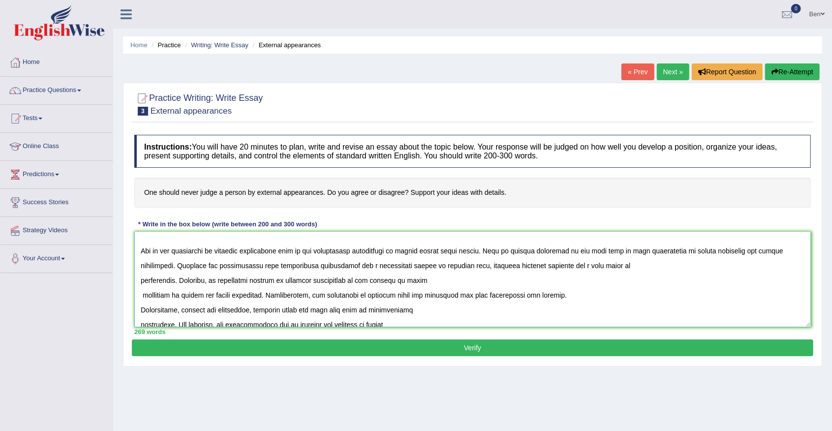
click at [257, 266] on textarea at bounding box center [472, 279] width 676 height 95
click at [301, 270] on textarea at bounding box center [472, 279] width 676 height 95
click at [256, 268] on textarea at bounding box center [472, 279] width 676 height 95
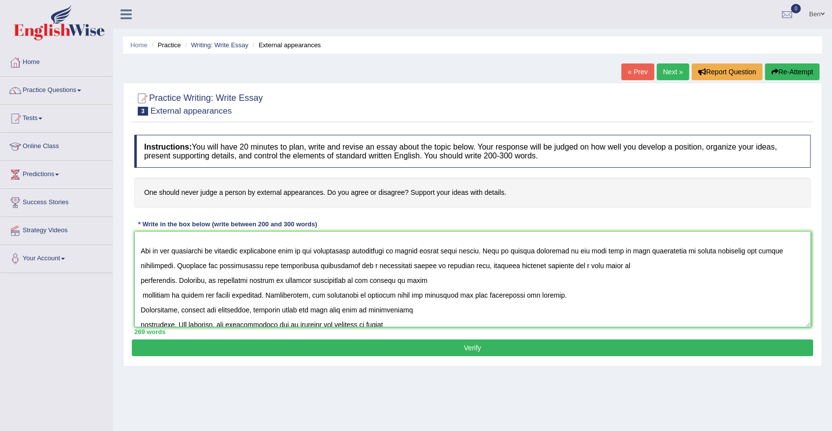
click at [256, 268] on textarea at bounding box center [472, 279] width 676 height 95
click at [291, 265] on textarea at bounding box center [472, 279] width 676 height 95
click at [143, 294] on textarea at bounding box center [472, 279] width 676 height 95
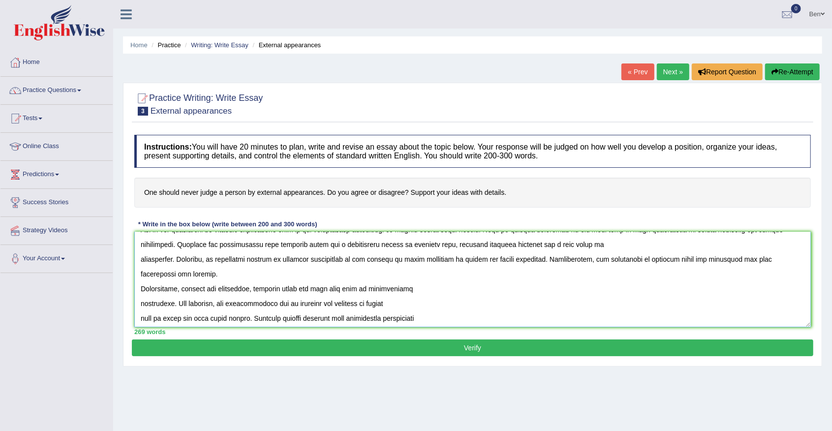
scroll to position [69, 0]
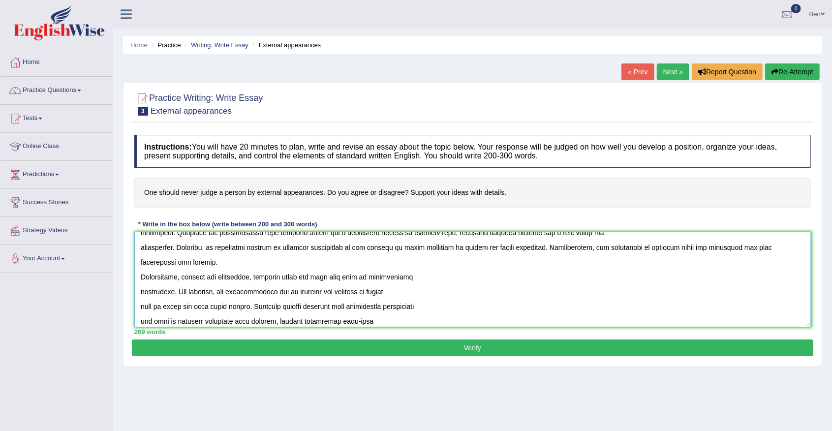
click at [489, 248] on textarea at bounding box center [472, 279] width 676 height 95
click at [141, 276] on textarea at bounding box center [472, 279] width 676 height 95
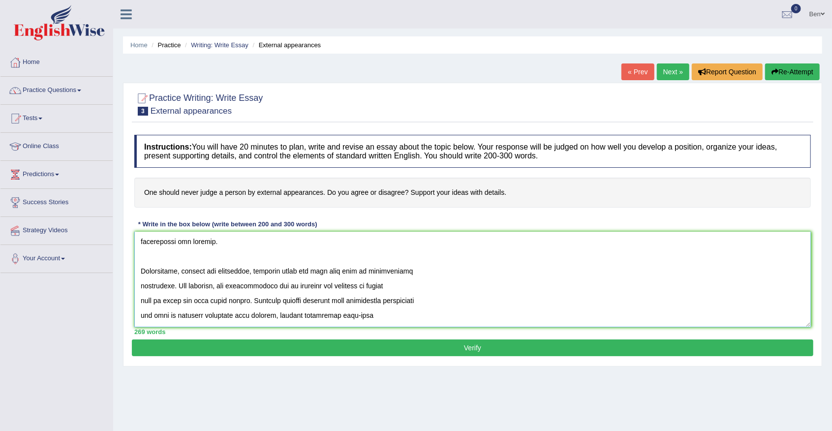
scroll to position [101, 0]
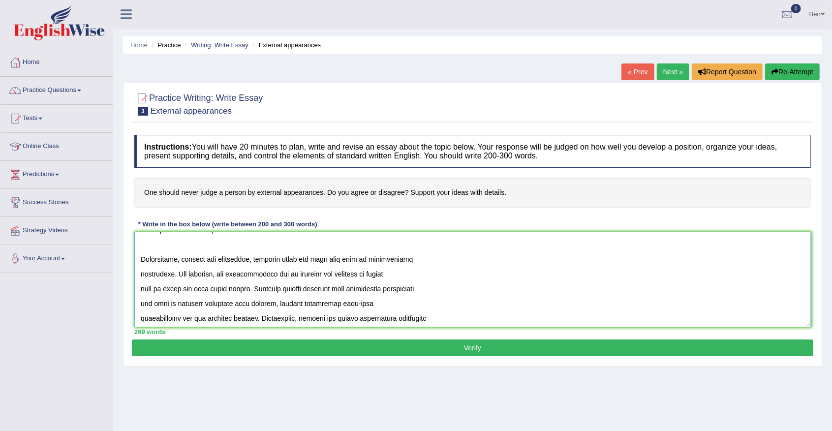
click at [141, 275] on textarea at bounding box center [472, 279] width 676 height 95
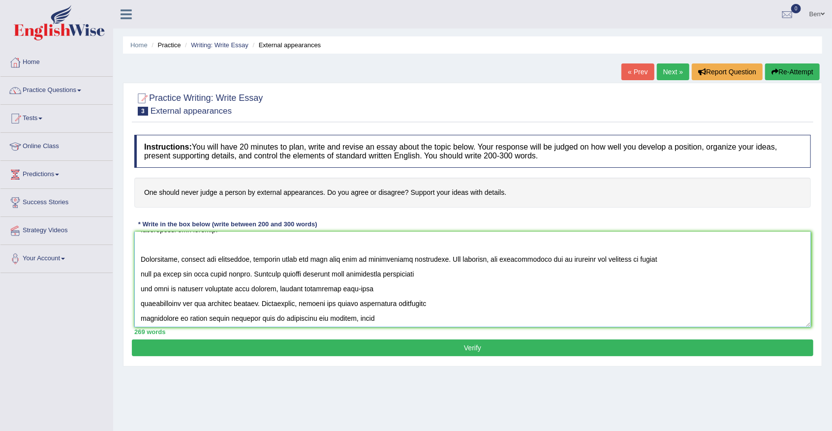
click at [140, 273] on textarea at bounding box center [472, 279] width 676 height 95
click at [142, 292] on textarea at bounding box center [472, 279] width 676 height 95
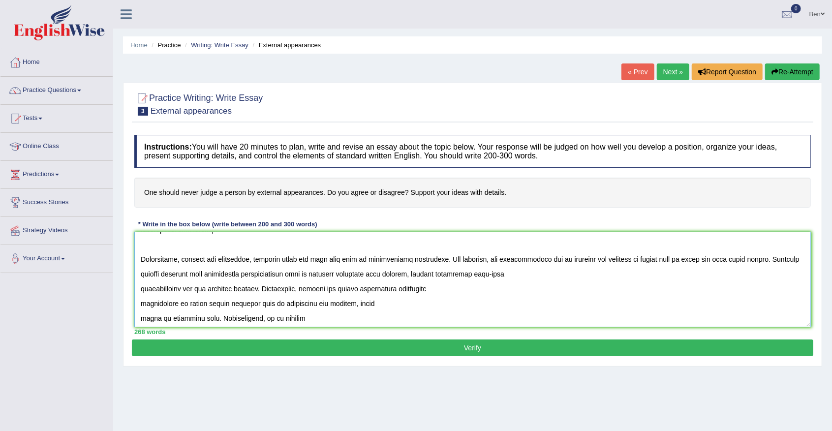
click at [141, 288] on textarea at bounding box center [472, 279] width 676 height 95
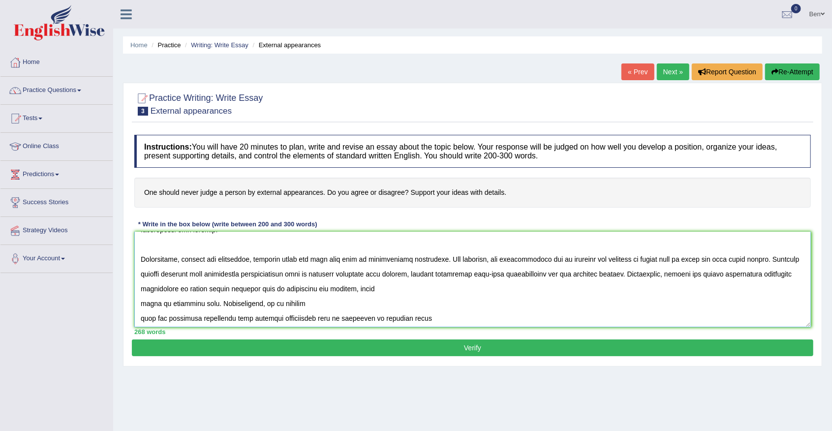
click at [140, 303] on textarea at bounding box center [472, 279] width 676 height 95
click at [406, 288] on textarea at bounding box center [472, 279] width 676 height 95
click at [421, 288] on textarea at bounding box center [472, 279] width 676 height 95
click at [166, 302] on textarea at bounding box center [472, 279] width 676 height 95
click at [140, 302] on textarea at bounding box center [472, 279] width 676 height 95
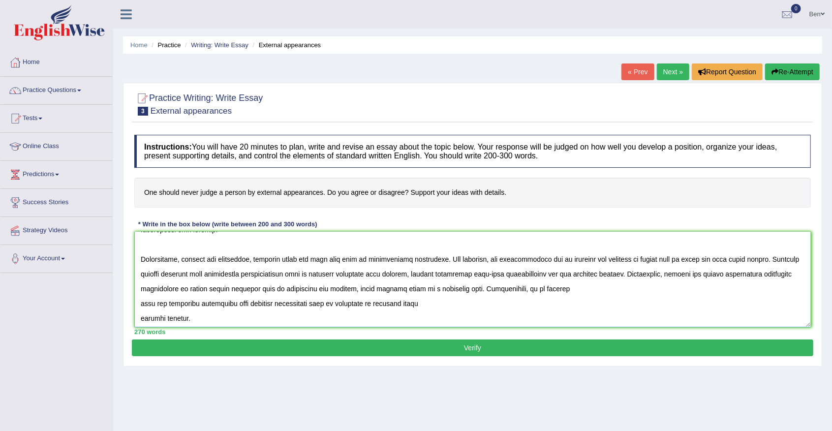
click at [141, 302] on textarea at bounding box center [472, 279] width 676 height 95
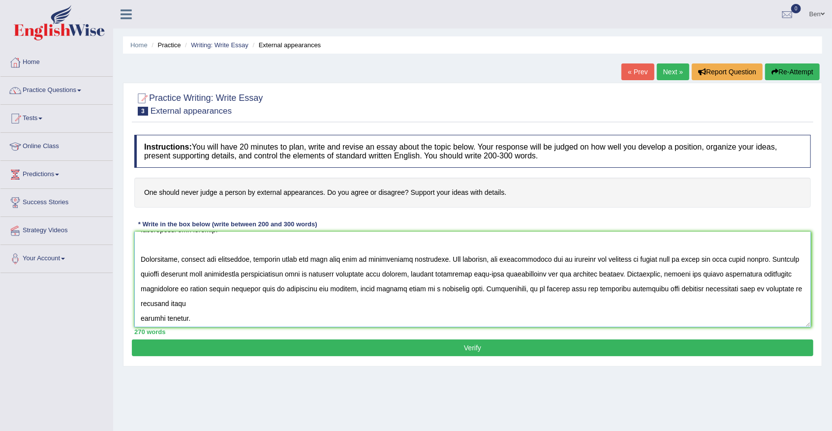
click at [141, 317] on textarea at bounding box center [472, 279] width 676 height 95
click at [286, 300] on textarea at bounding box center [472, 279] width 676 height 95
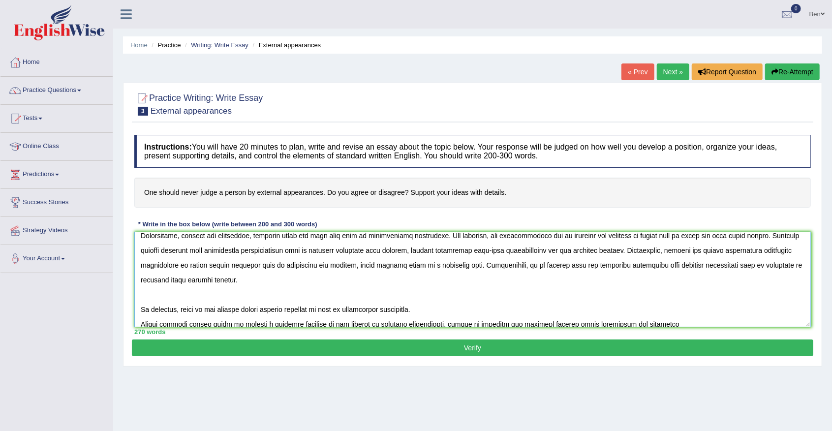
scroll to position [148, 0]
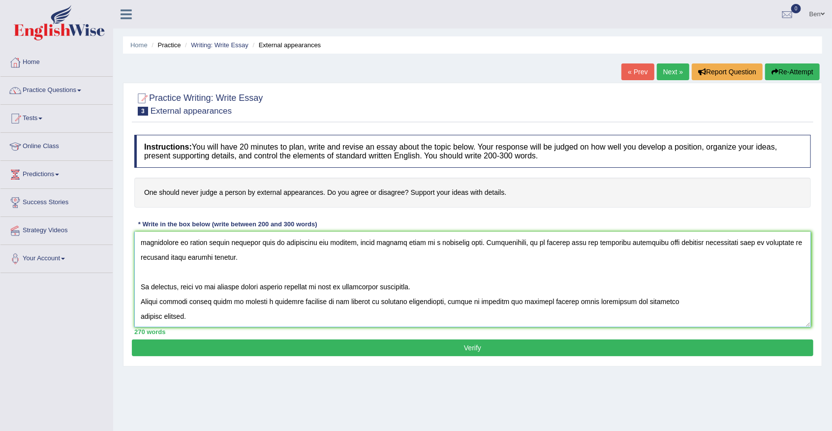
click at [141, 301] on textarea at bounding box center [472, 279] width 676 height 95
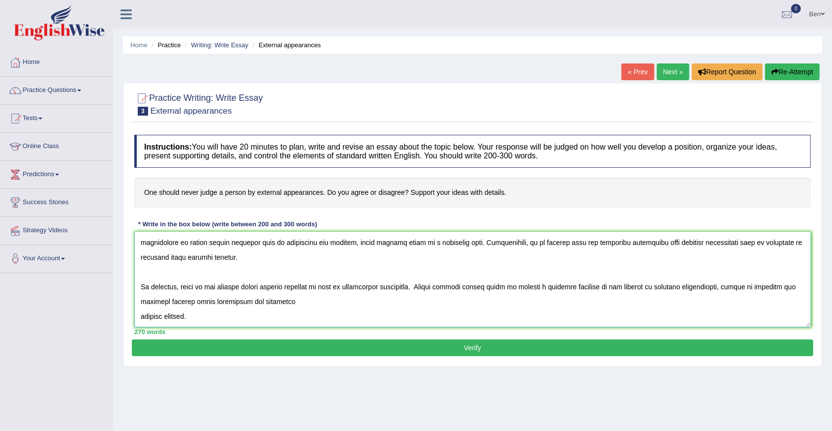
click at [141, 315] on textarea at bounding box center [472, 279] width 676 height 95
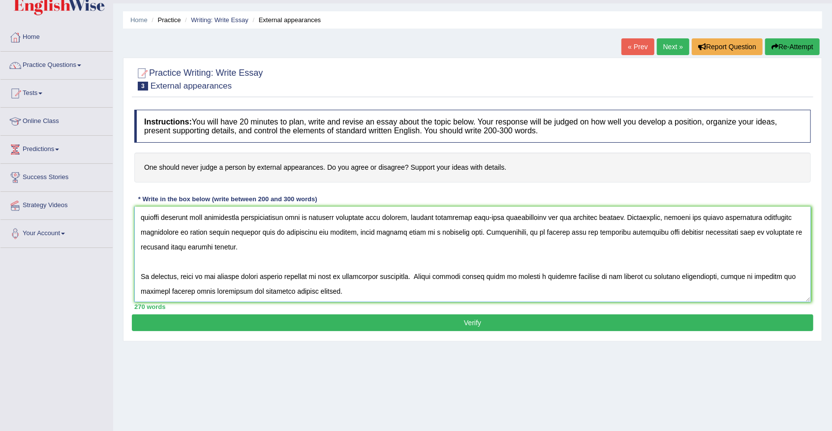
scroll to position [86, 0]
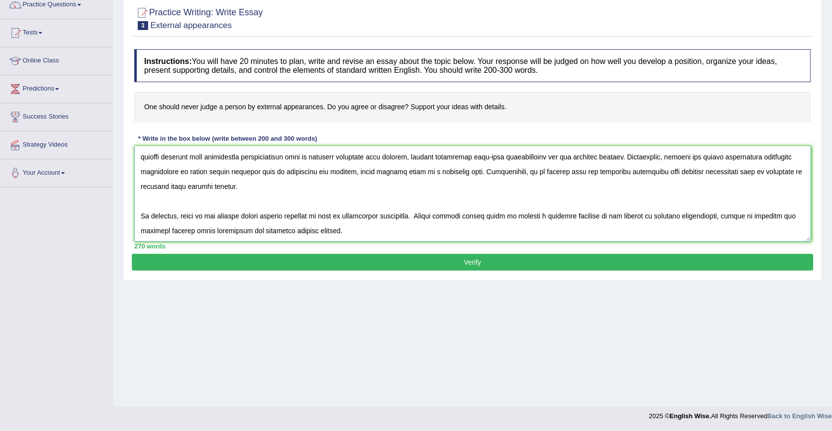
click at [719, 215] on textarea at bounding box center [472, 193] width 676 height 95
click at [756, 214] on textarea at bounding box center [472, 193] width 676 height 95
type textarea "The increasing influence of external appearances on our lives has ignited numer…"
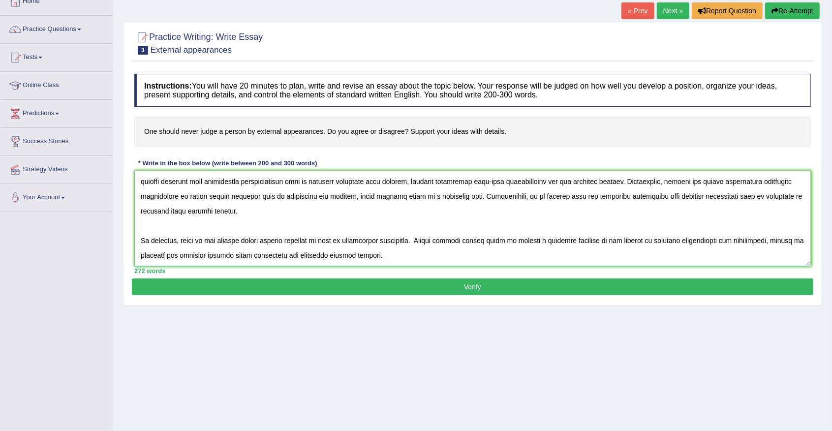
scroll to position [65, 0]
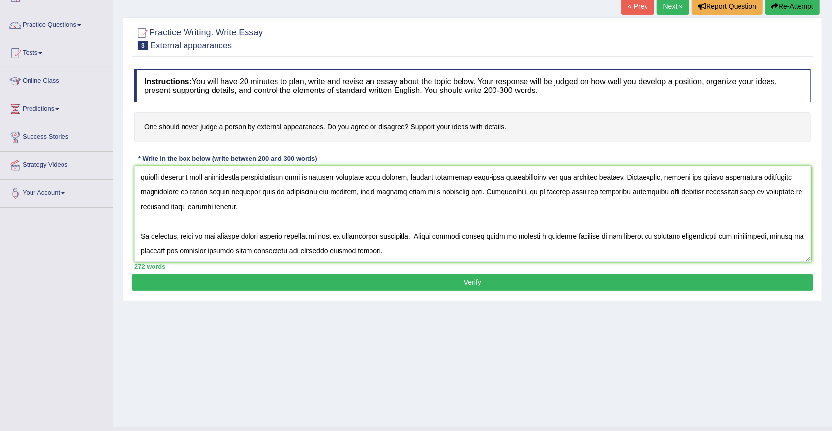
click at [427, 284] on button "Verify" at bounding box center [472, 282] width 681 height 17
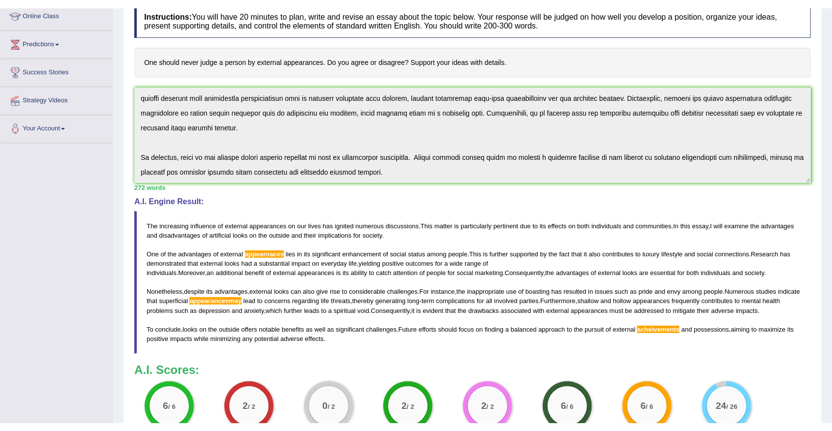
scroll to position [139, 0]
